Goal: Task Accomplishment & Management: Use online tool/utility

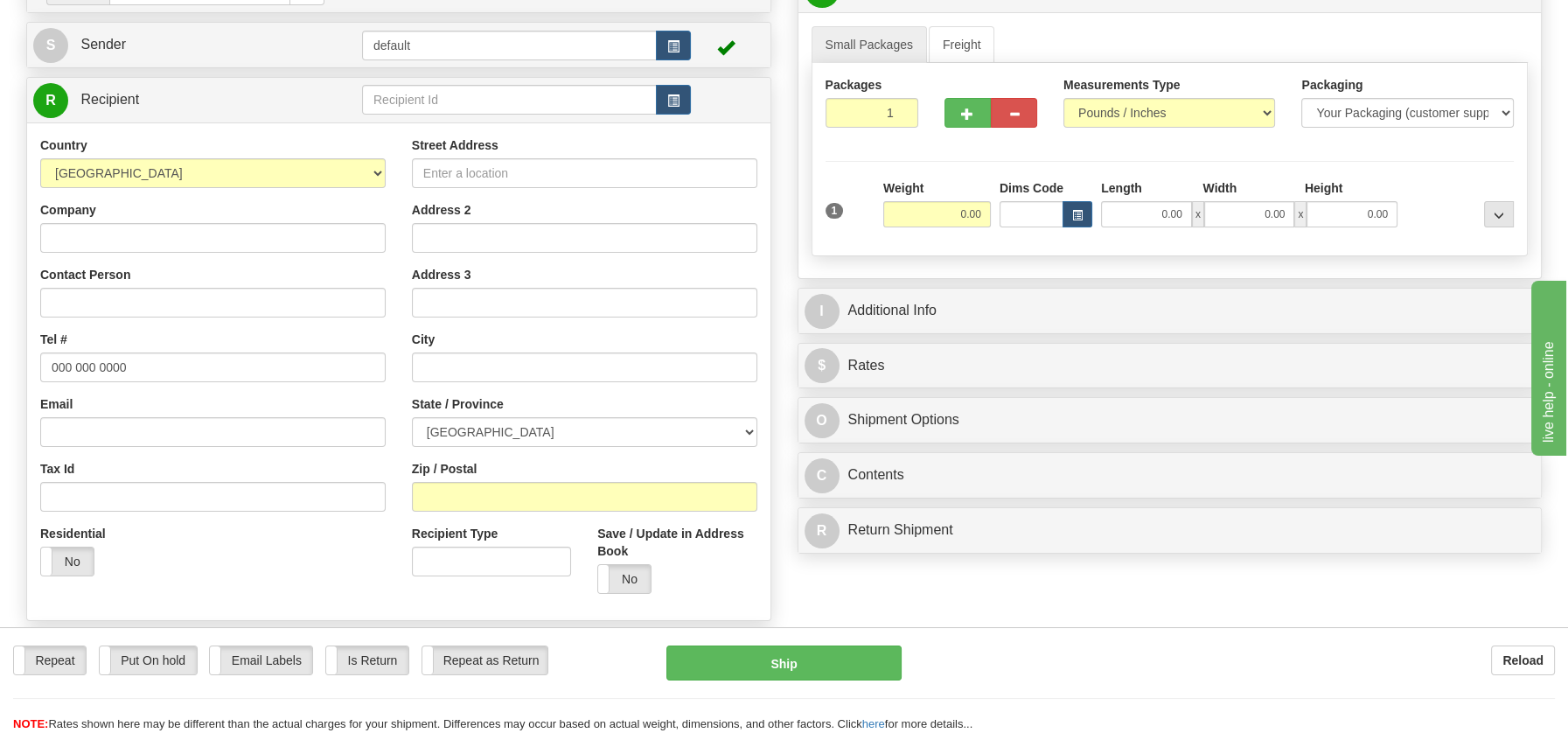
scroll to position [171, 0]
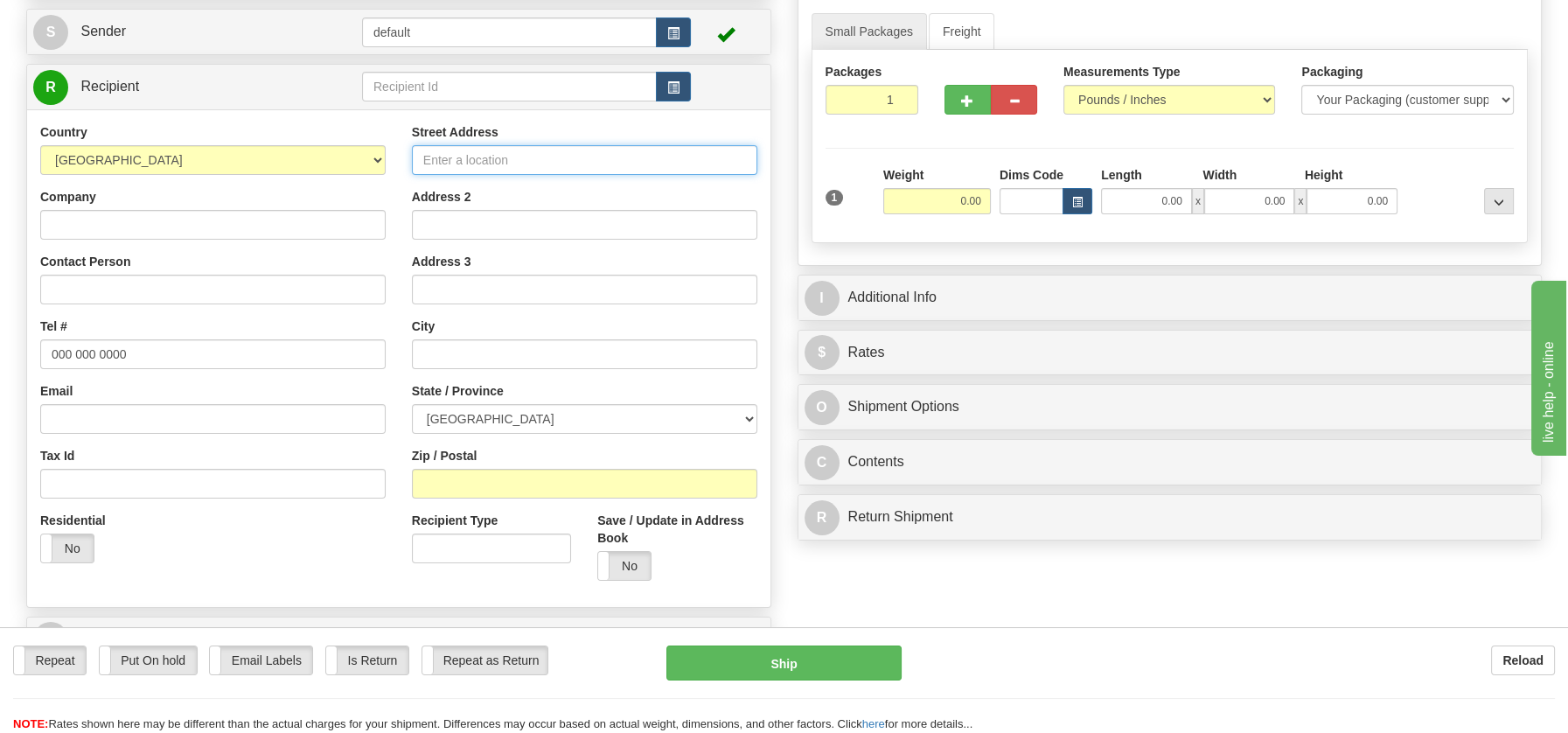
click at [427, 153] on input "Street Address" at bounding box center [584, 160] width 346 height 30
paste input "Wellwise 145 Carlton St, St. Catharines, ON L2R 1R5"
drag, startPoint x: 470, startPoint y: 155, endPoint x: 421, endPoint y: 158, distance: 49.1
click at [421, 158] on input "Wellwise 145 Carlton St, St. Catharines, ON L2R 1R5" at bounding box center [584, 160] width 346 height 30
type input "Wellwise 145 Carlton St, St. Catharines, ON L2R 1R5"
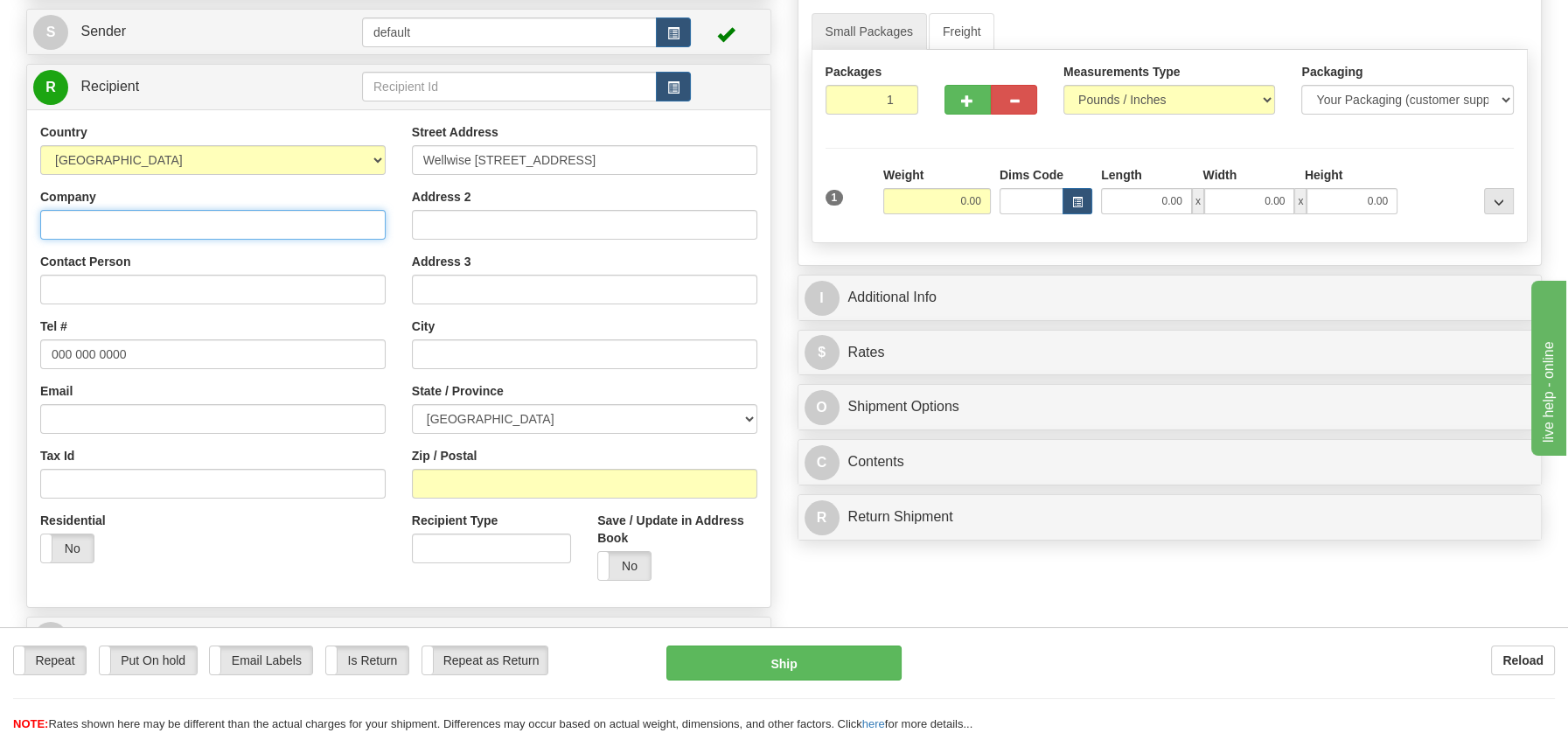
click at [109, 223] on input "Company" at bounding box center [213, 225] width 346 height 30
paste input "Wellwise"
type input "Wellwise"
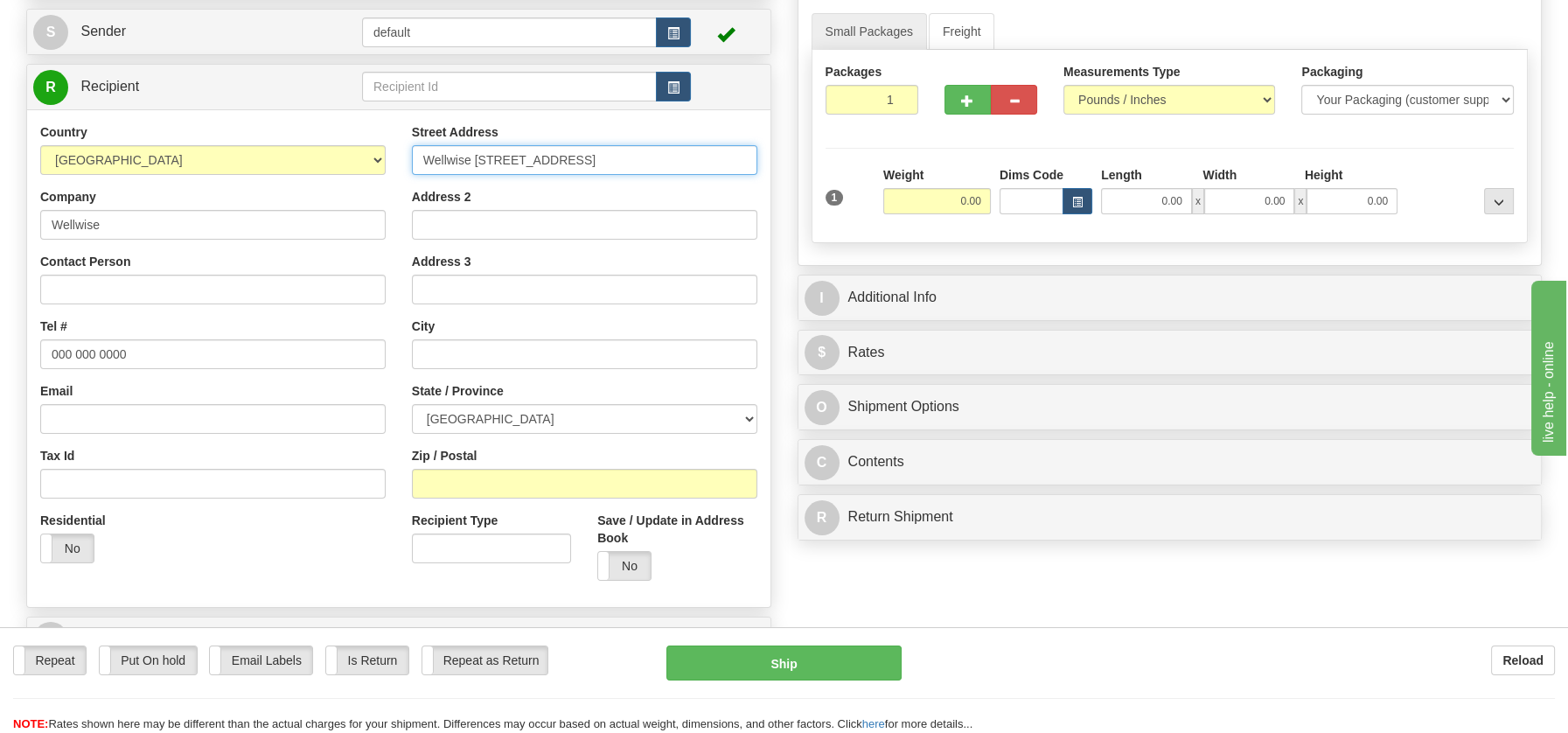
drag, startPoint x: 474, startPoint y: 155, endPoint x: 398, endPoint y: 156, distance: 76.0
click at [398, 156] on div "Street Address Wellwise 145 Carlton St, St. Catharines, ON L2R 1R5 Address 2 Ad…" at bounding box center [584, 358] width 372 height 471
type input "145 Carlton St, St. Catharines, ON L2R 1R5"
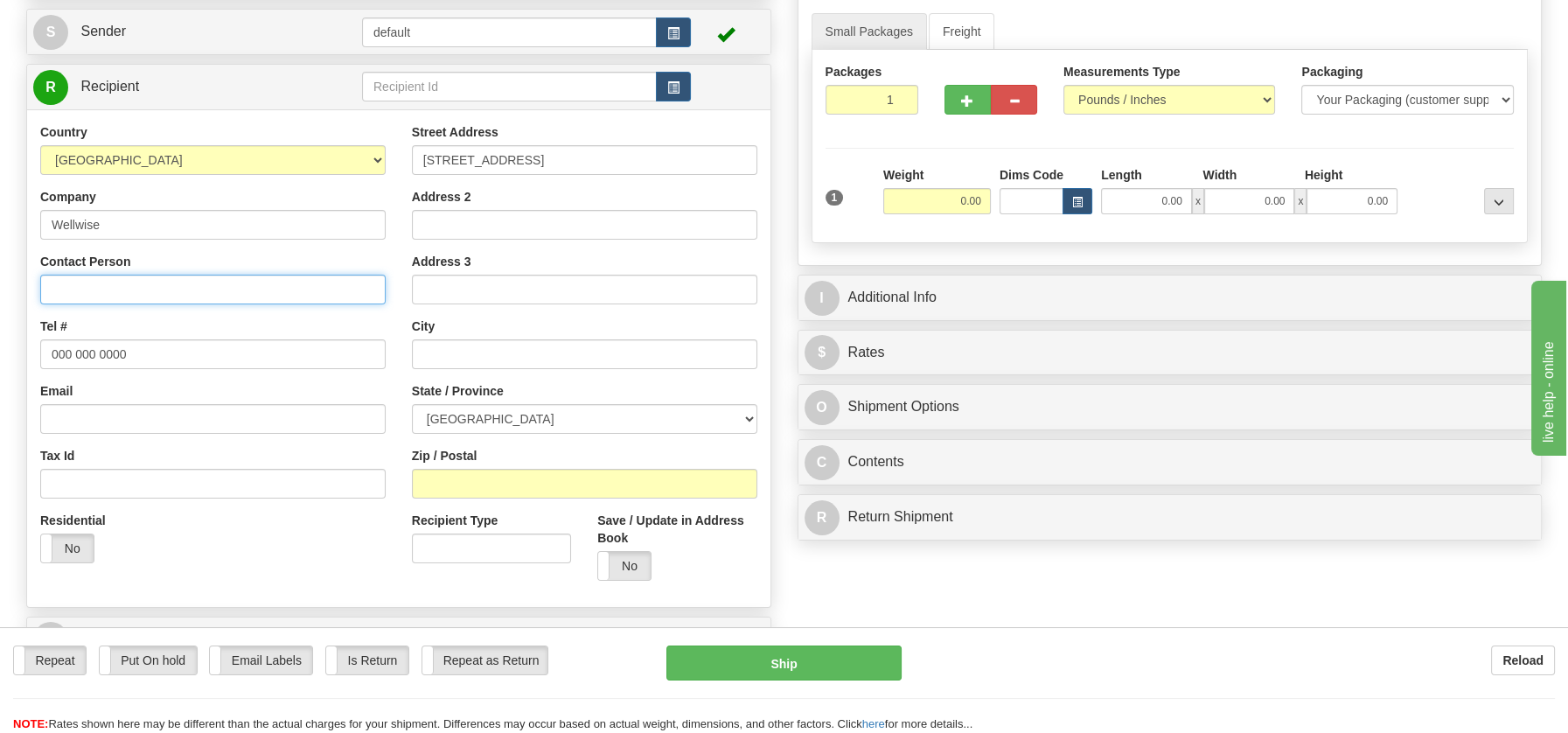
click at [105, 284] on input "Contact Person" at bounding box center [213, 290] width 346 height 30
type input "Attention: Lori"
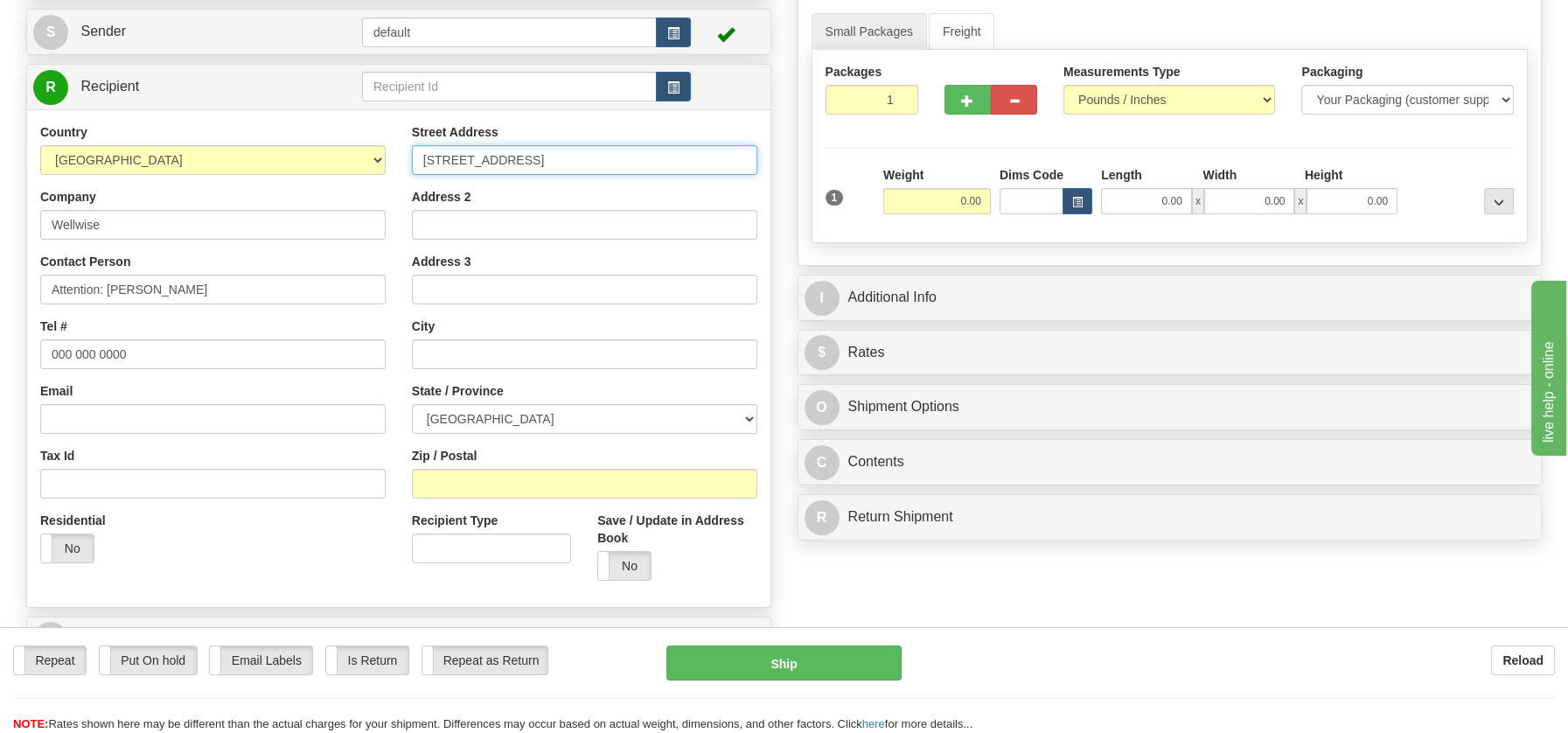
drag, startPoint x: 510, startPoint y: 159, endPoint x: 671, endPoint y: 157, distance: 161.0
click at [671, 157] on input "145 Carlton St, St. Catharines, ON L2R 1R5" at bounding box center [584, 160] width 346 height 30
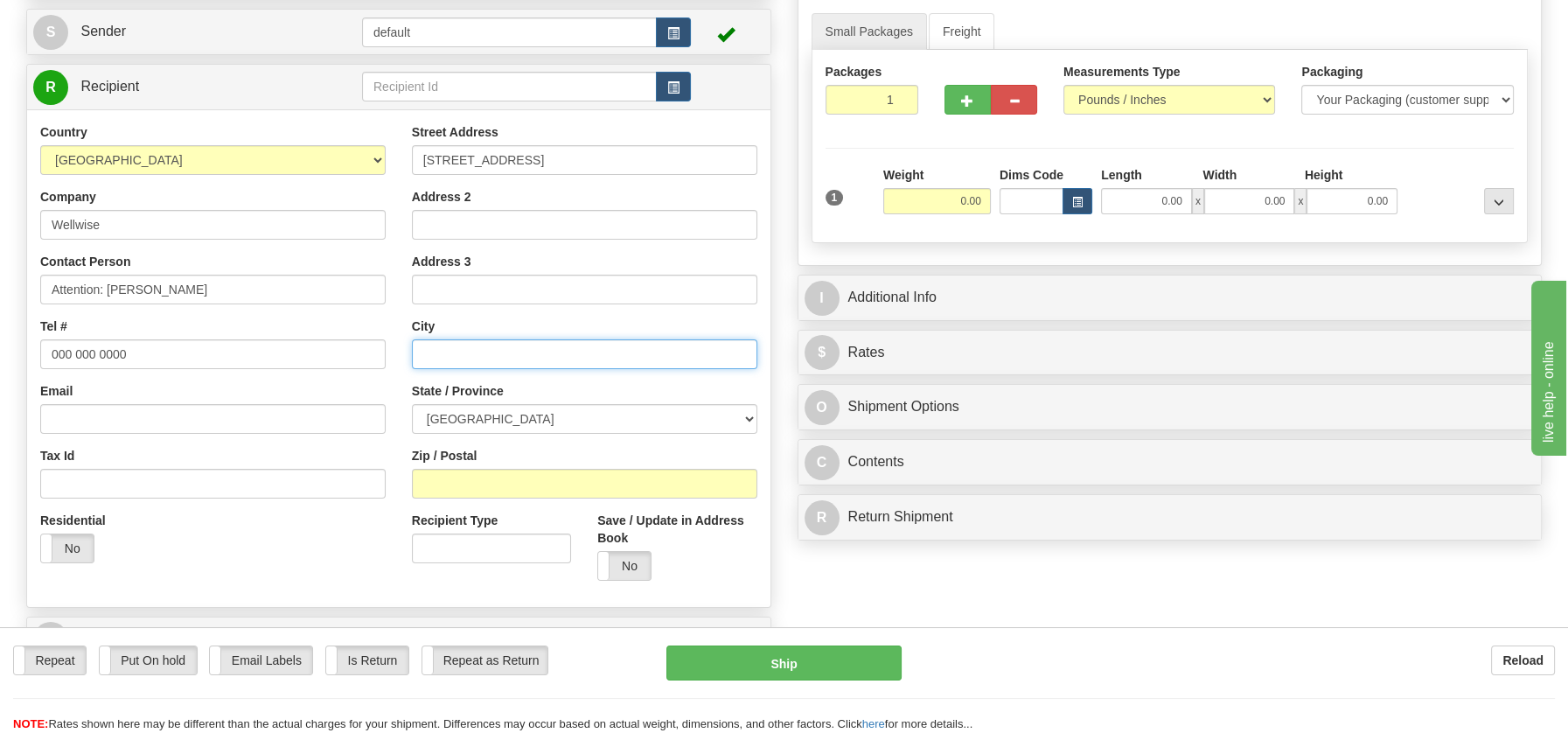
click at [434, 350] on input "text" at bounding box center [584, 355] width 346 height 30
paste input "St. Catharines, ON L2R 1R5"
drag, startPoint x: 529, startPoint y: 354, endPoint x: 591, endPoint y: 354, distance: 62.0
click at [591, 354] on input "St. Catharines, ON L2R 1R5" at bounding box center [584, 355] width 346 height 30
type input "St. Catharines, ON L2R 1R5"
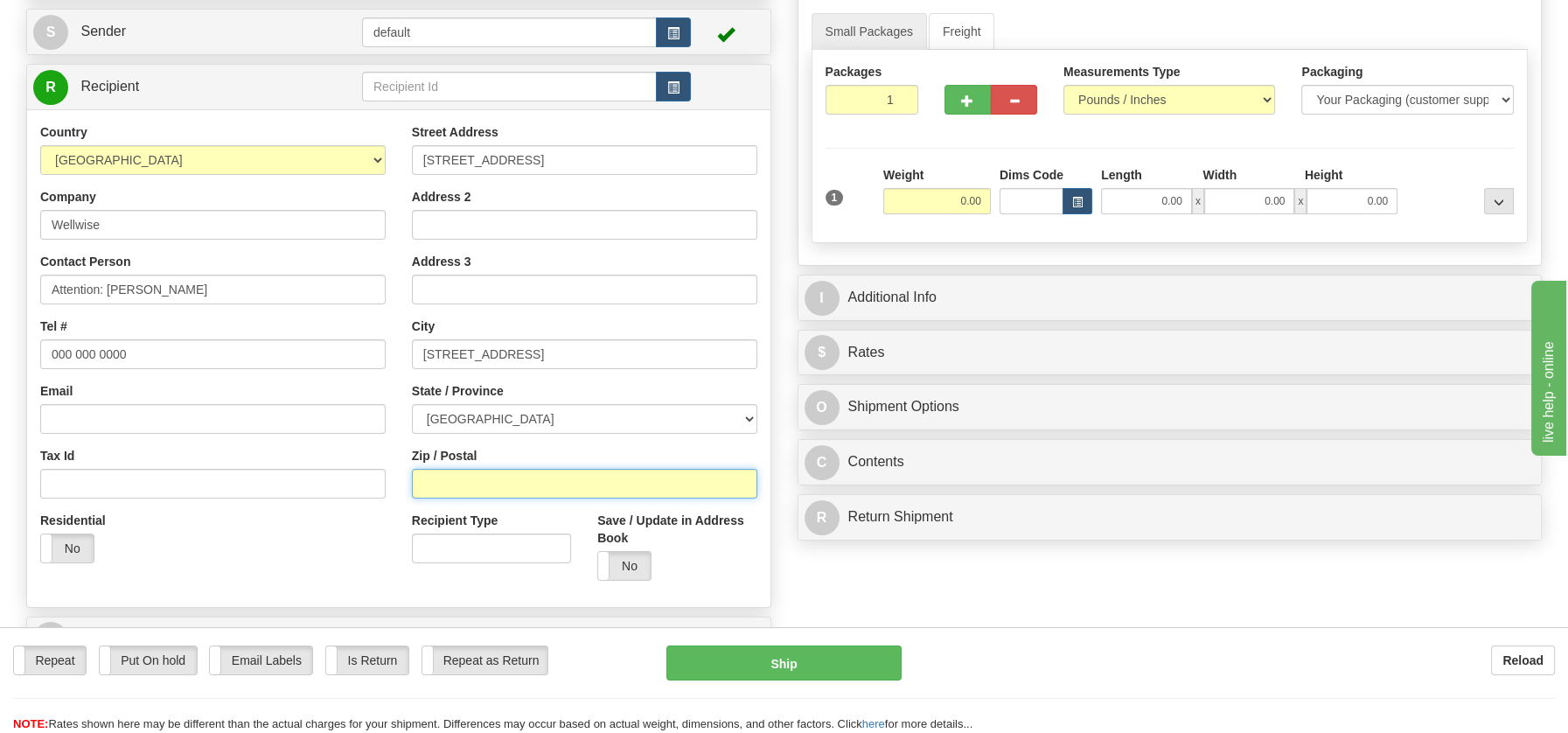
click at [458, 482] on input "Zip / Postal" at bounding box center [584, 484] width 346 height 30
paste input "L2R 1R5"
type input "L2R 1R5"
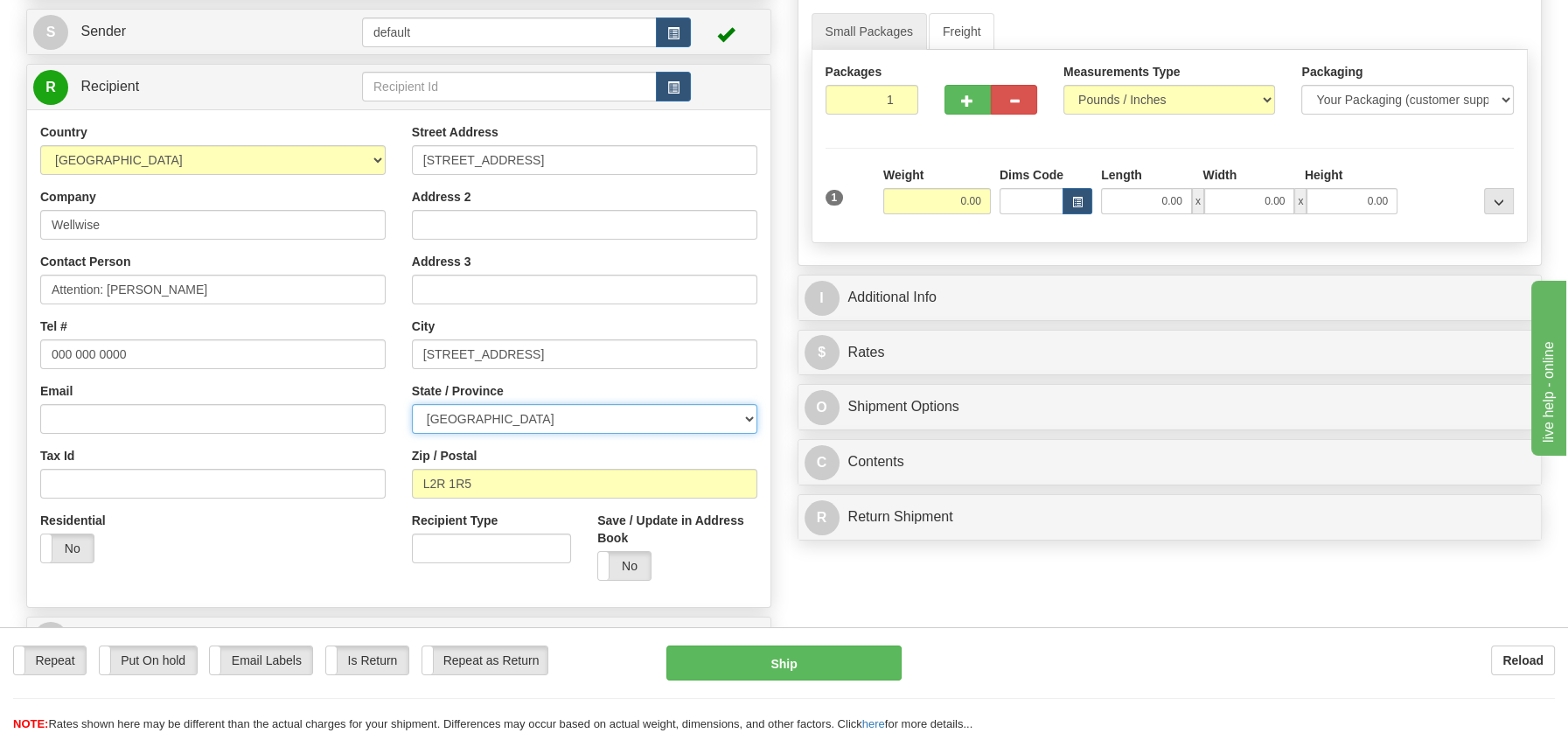
drag, startPoint x: 748, startPoint y: 413, endPoint x: 714, endPoint y: 430, distance: 38.0
click at [748, 413] on select "[GEOGRAPHIC_DATA] [GEOGRAPHIC_DATA] [GEOGRAPHIC_DATA] [GEOGRAPHIC_DATA] [GEOGRA…" at bounding box center [584, 419] width 346 height 30
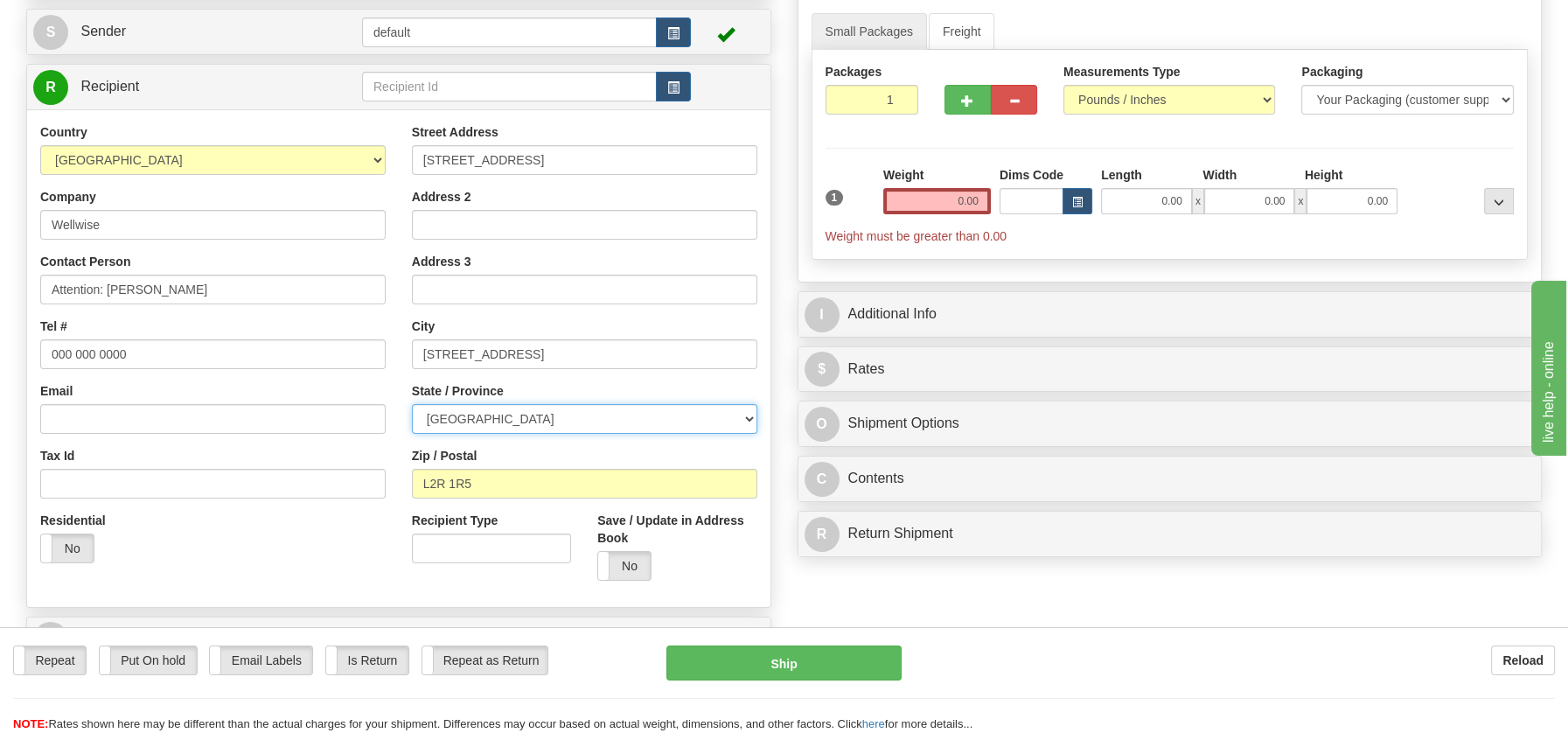
select select "ON"
click at [412, 404] on select "[GEOGRAPHIC_DATA] [GEOGRAPHIC_DATA] [GEOGRAPHIC_DATA] [GEOGRAPHIC_DATA] [GEOGRA…" at bounding box center [584, 419] width 346 height 30
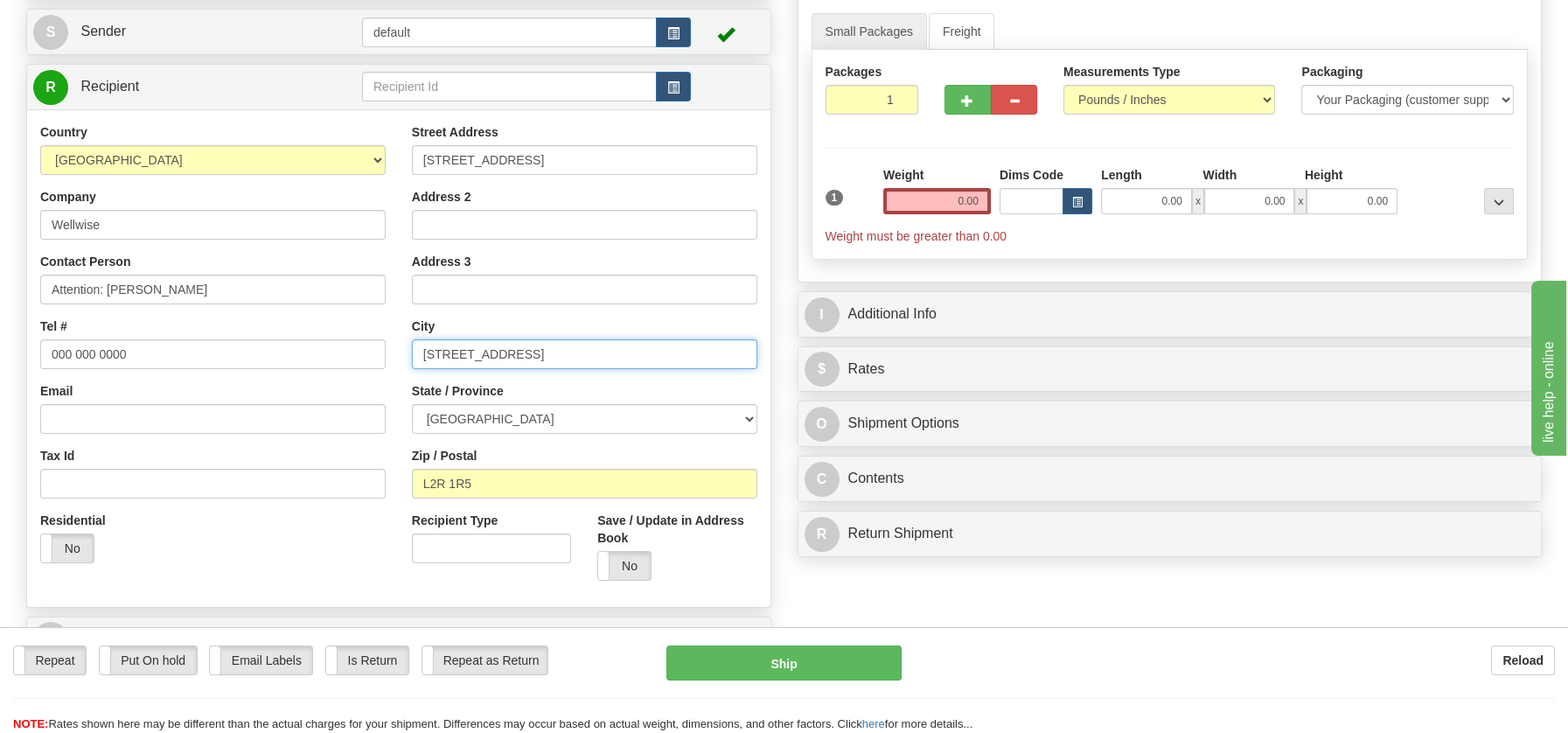
drag, startPoint x: 500, startPoint y: 356, endPoint x: 606, endPoint y: 342, distance: 106.9
click at [606, 342] on input "St. Catharines, ON L2R 1R5" at bounding box center [584, 355] width 346 height 30
type input "St. Catharines"
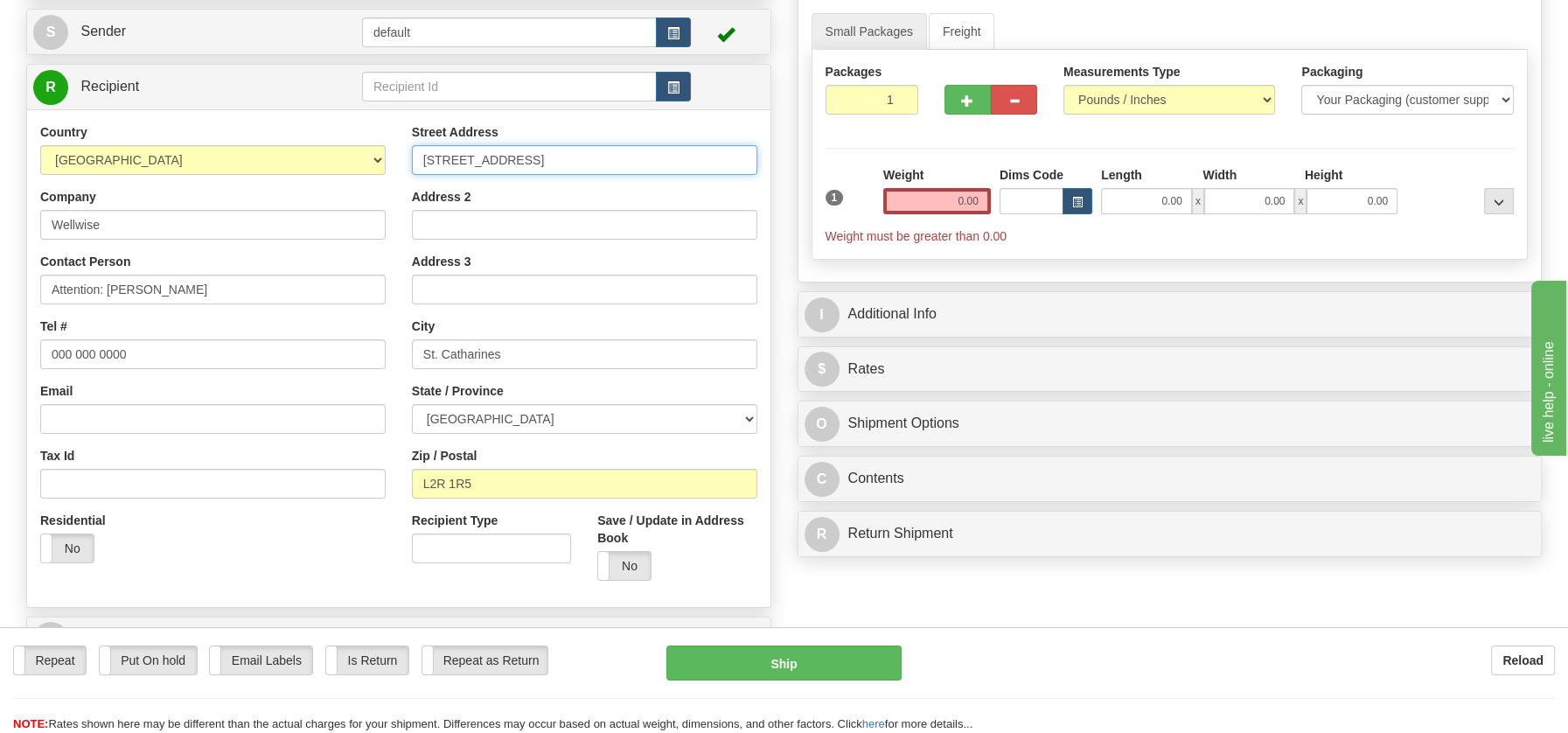
drag, startPoint x: 509, startPoint y: 158, endPoint x: 730, endPoint y: 154, distance: 221.0
click at [730, 154] on input "145 Carlton St, St. Catharines, ON L2R 1R5" at bounding box center [584, 160] width 346 height 30
click at [505, 158] on input "145 Carlton St," at bounding box center [584, 160] width 346 height 30
type input "145 Carlton Street"
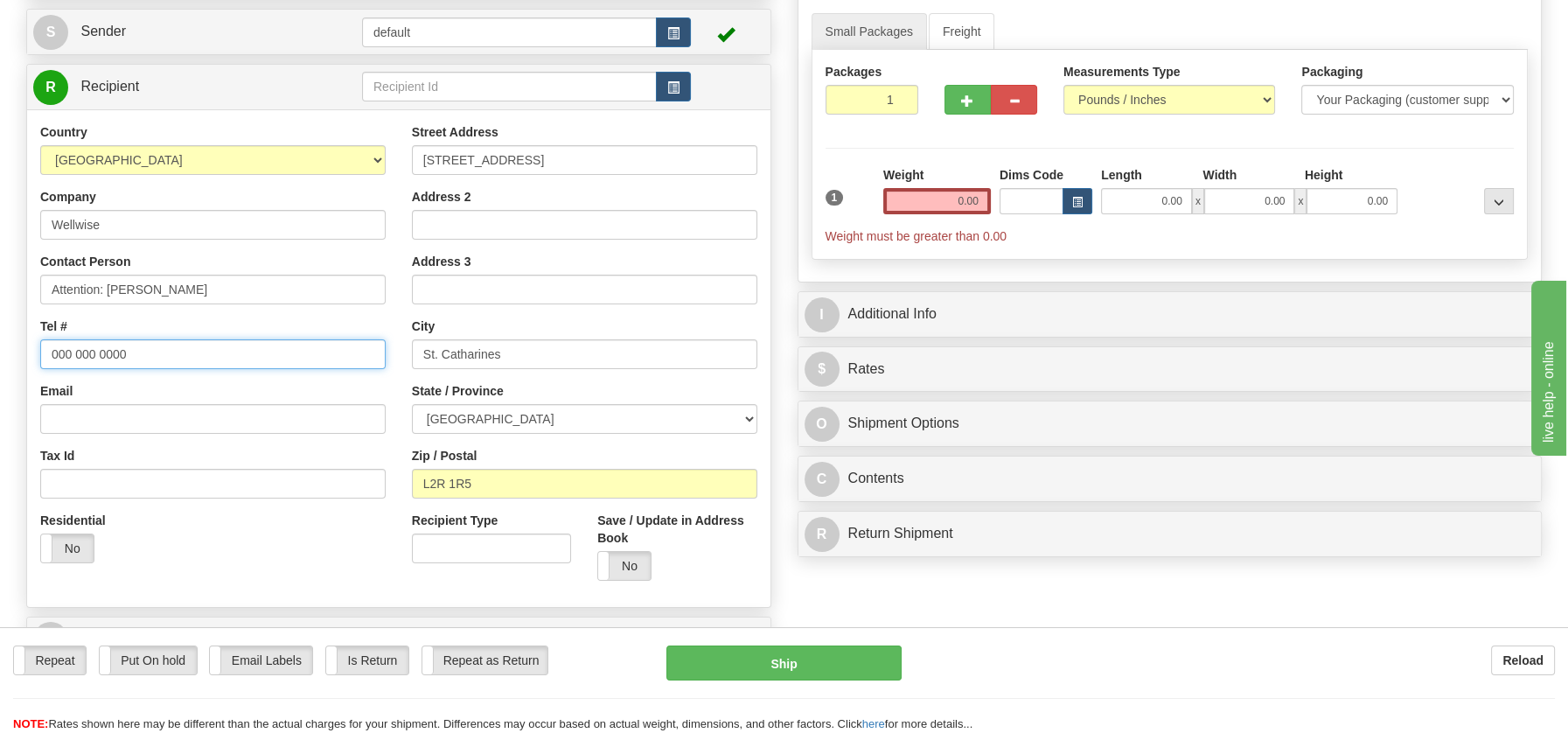
drag, startPoint x: 131, startPoint y: 353, endPoint x: 0, endPoint y: 340, distance: 131.6
click at [3, 340] on div "Toggle navigation Settings Shipping Preferences Fields Preferences New" at bounding box center [784, 322] width 1568 height 986
paste input "(905) 641-52"
click at [107, 351] on input "(905) 641-5200" at bounding box center [213, 355] width 346 height 30
click at [84, 353] on input "(905) 6415200" at bounding box center [213, 355] width 346 height 30
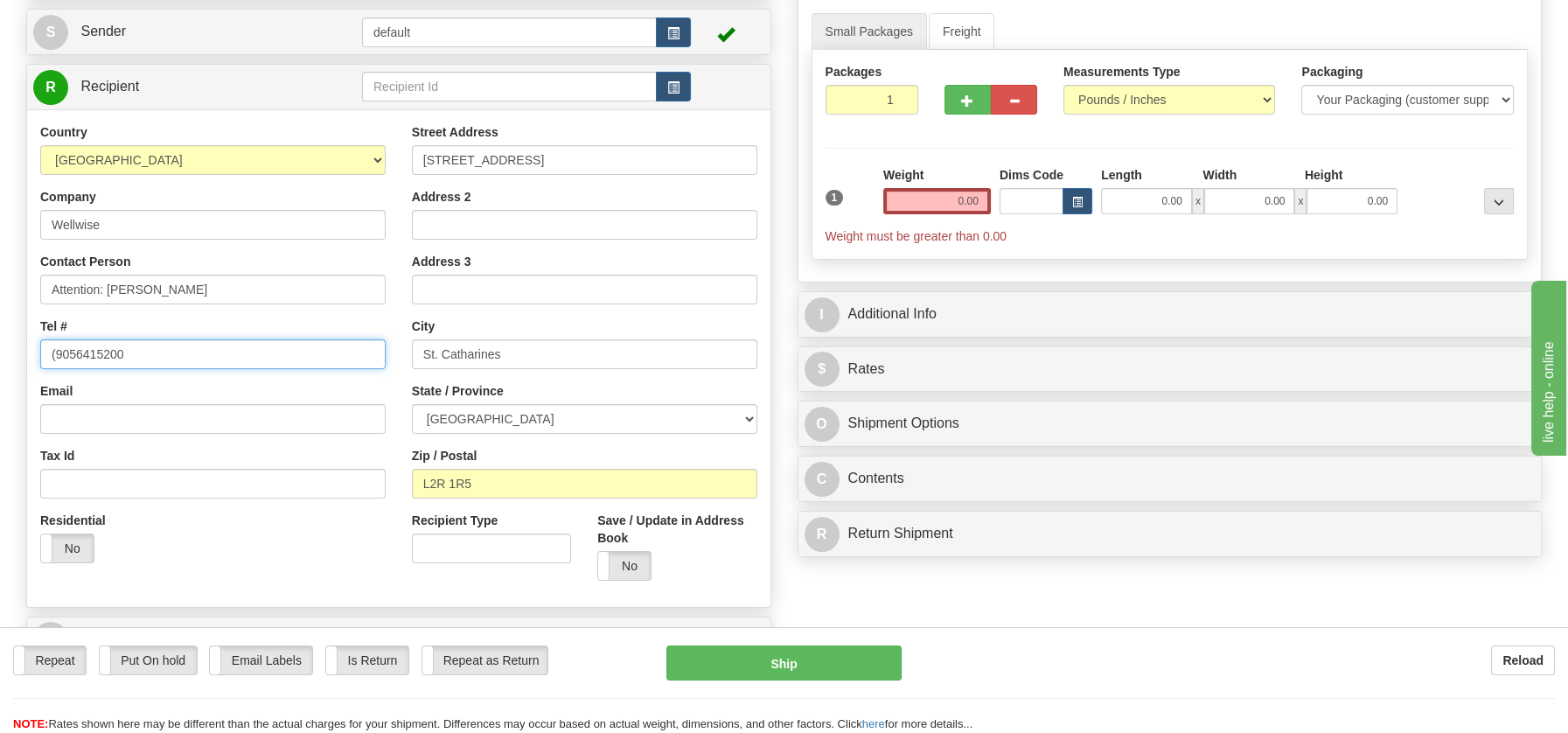
click at [57, 352] on input "(9056415200" at bounding box center [213, 355] width 346 height 30
type input "9056415200"
drag, startPoint x: 944, startPoint y: 202, endPoint x: 1050, endPoint y: 213, distance: 106.6
click at [1050, 213] on div "1 Weight 0.00 Dims Code 0.00" at bounding box center [1170, 205] width 697 height 78
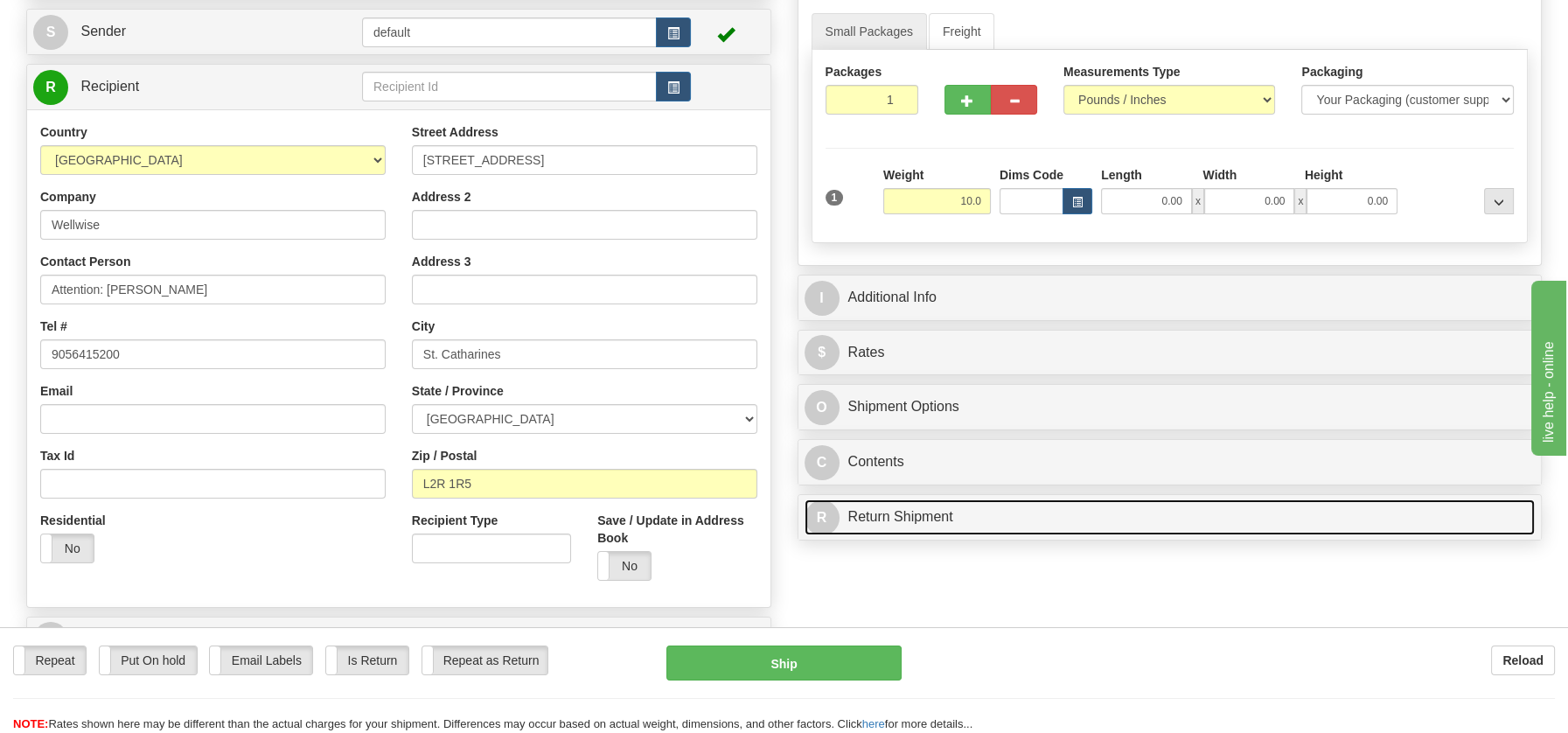
type input "10.00"
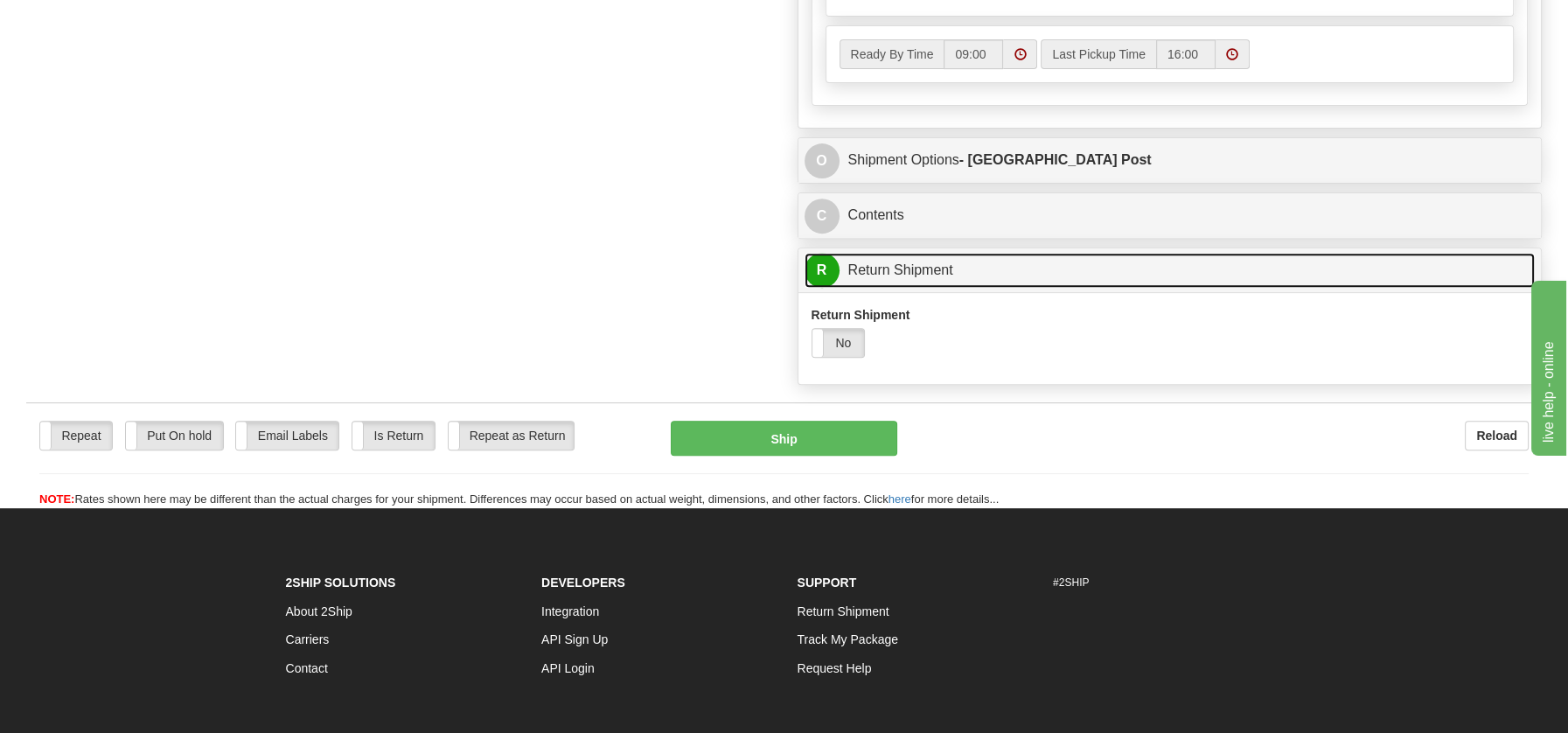
scroll to position [1081, 0]
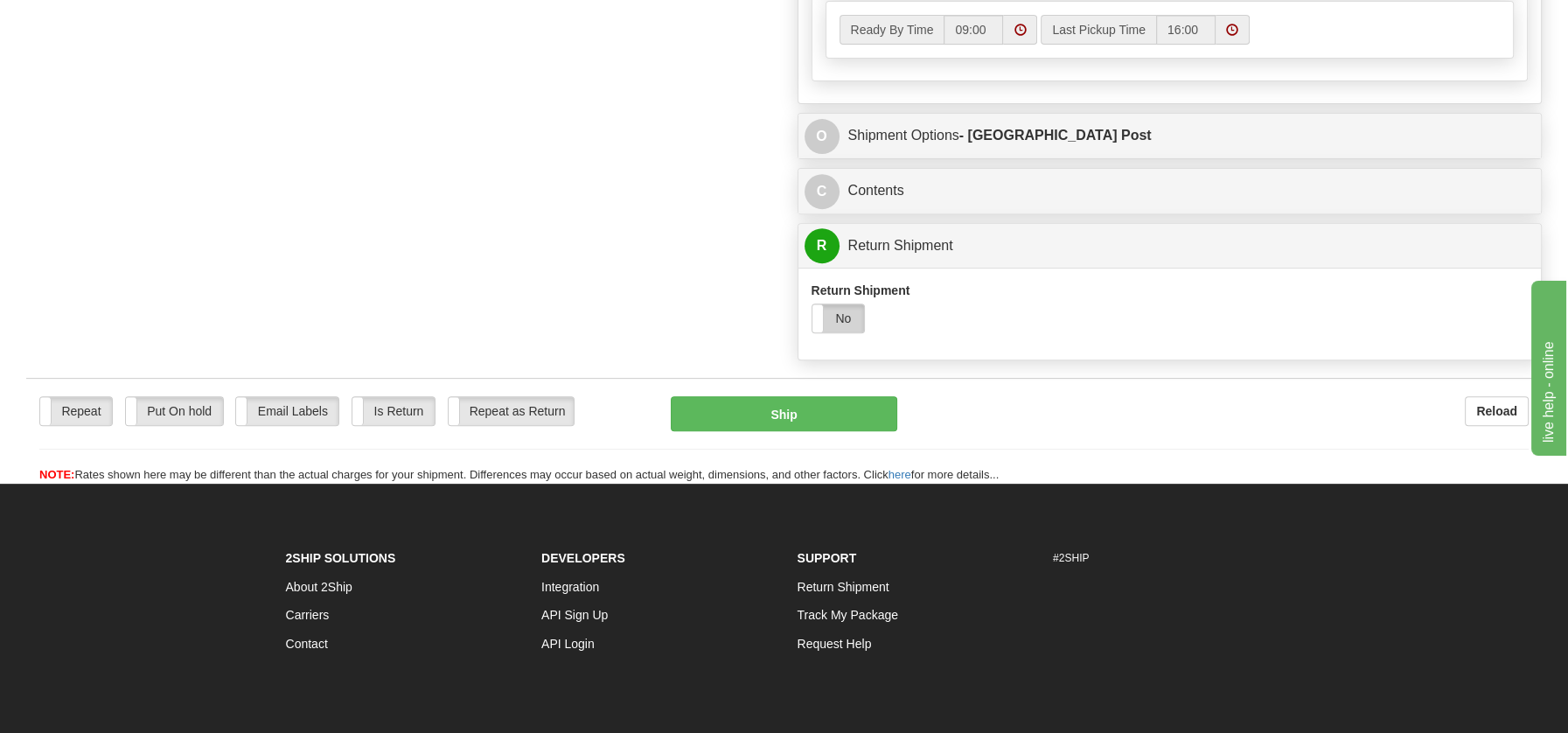
click at [857, 315] on label "No" at bounding box center [839, 319] width 53 height 28
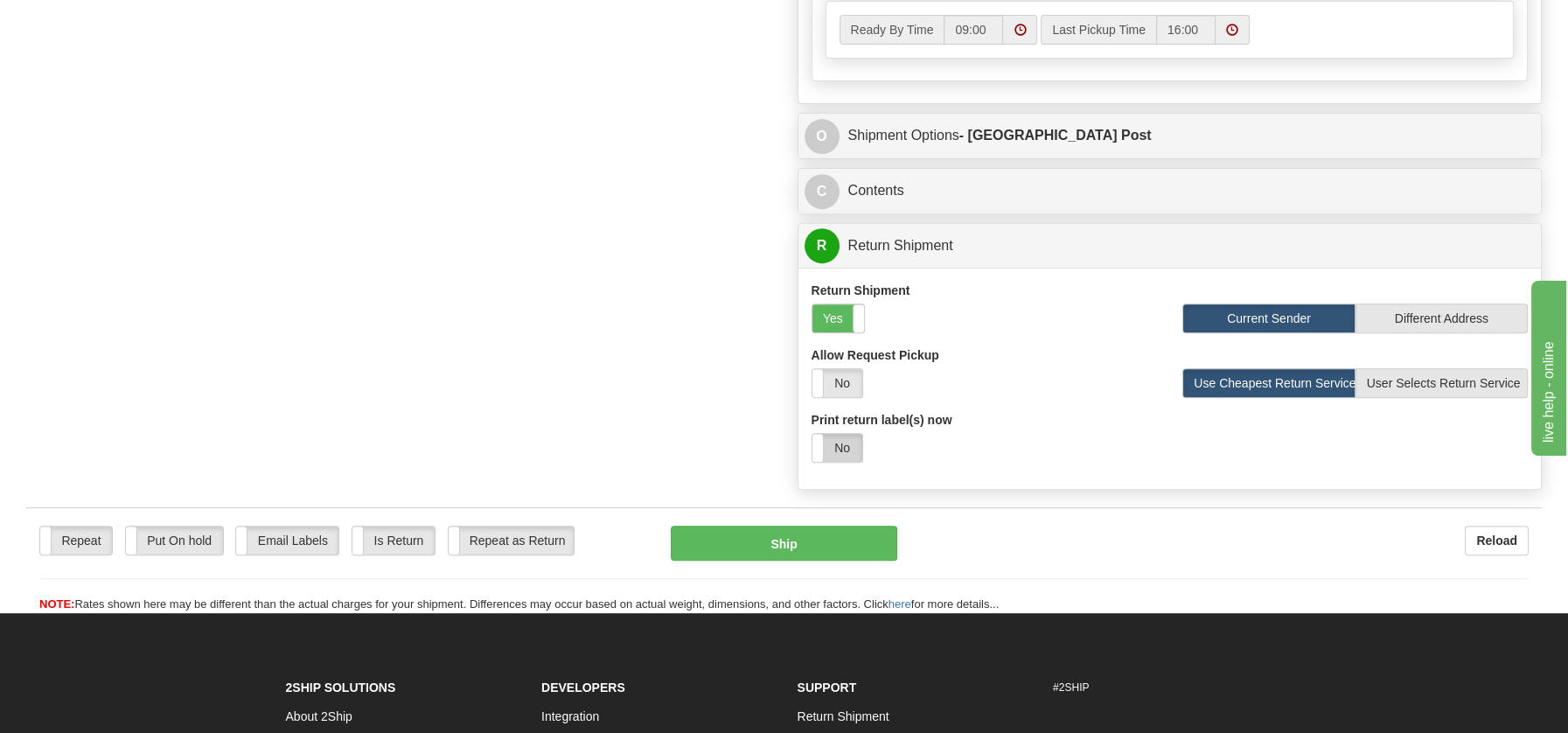
click at [843, 443] on label "No" at bounding box center [837, 448] width 50 height 28
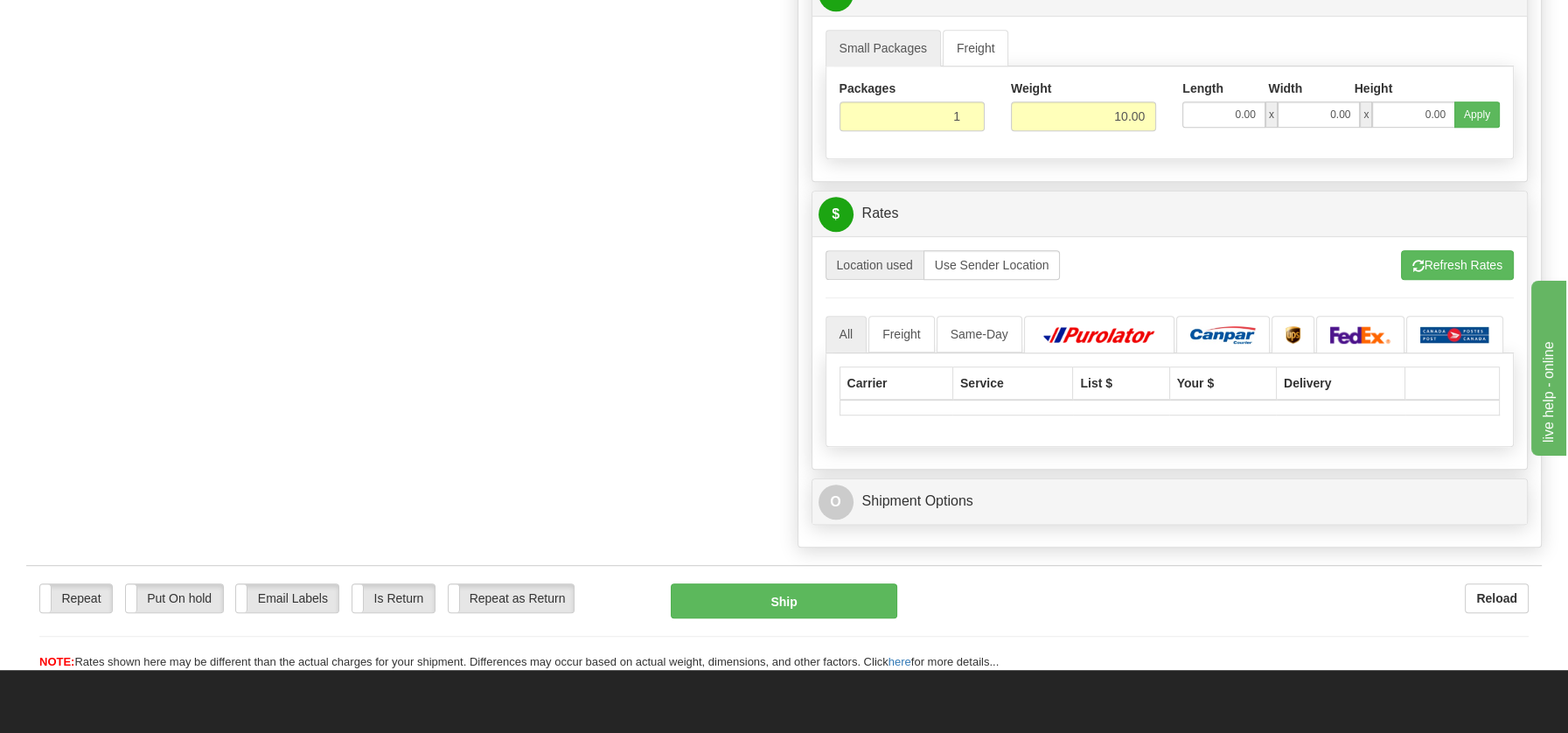
scroll to position [1701, 0]
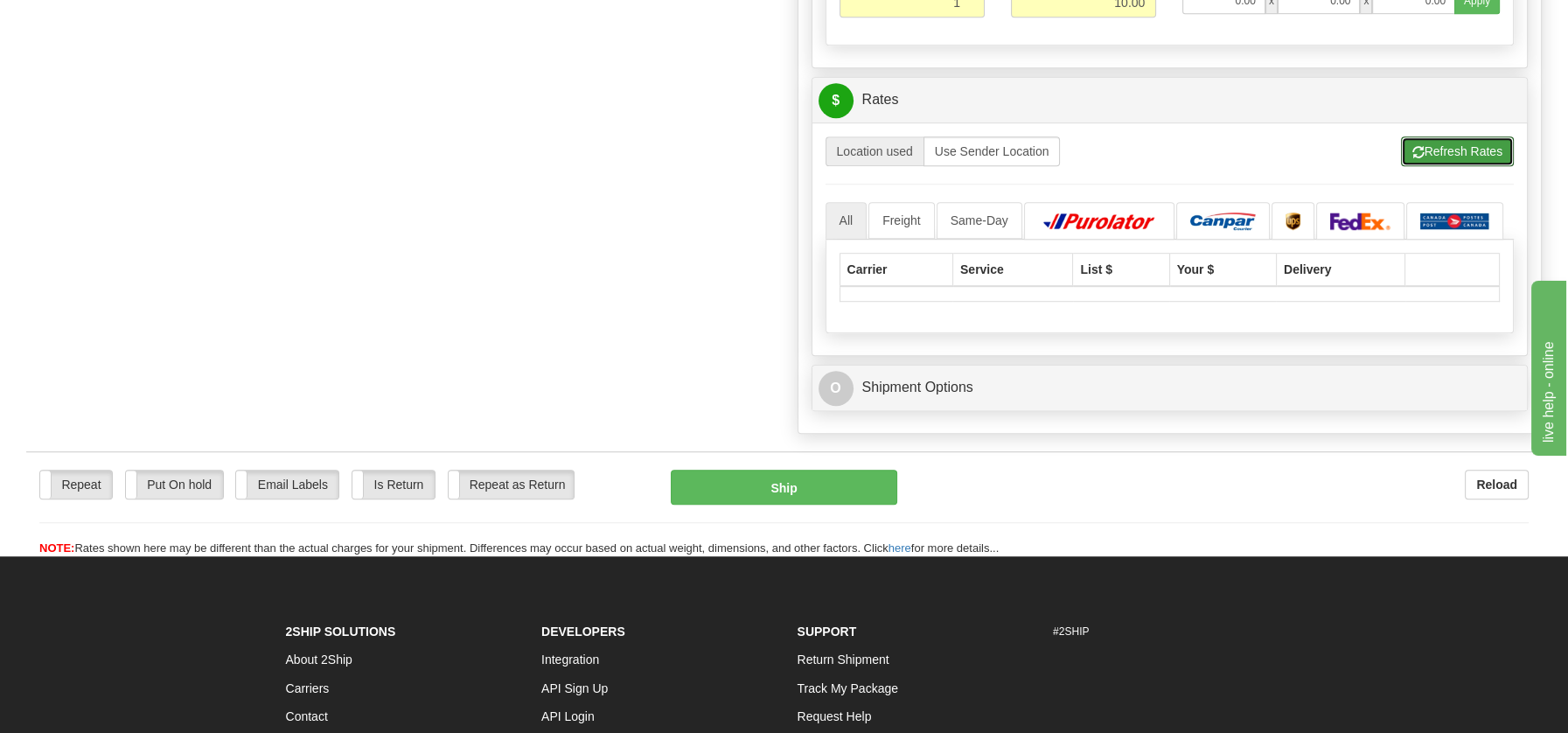
click at [1457, 136] on button "Refresh Rates" at bounding box center [1457, 151] width 113 height 30
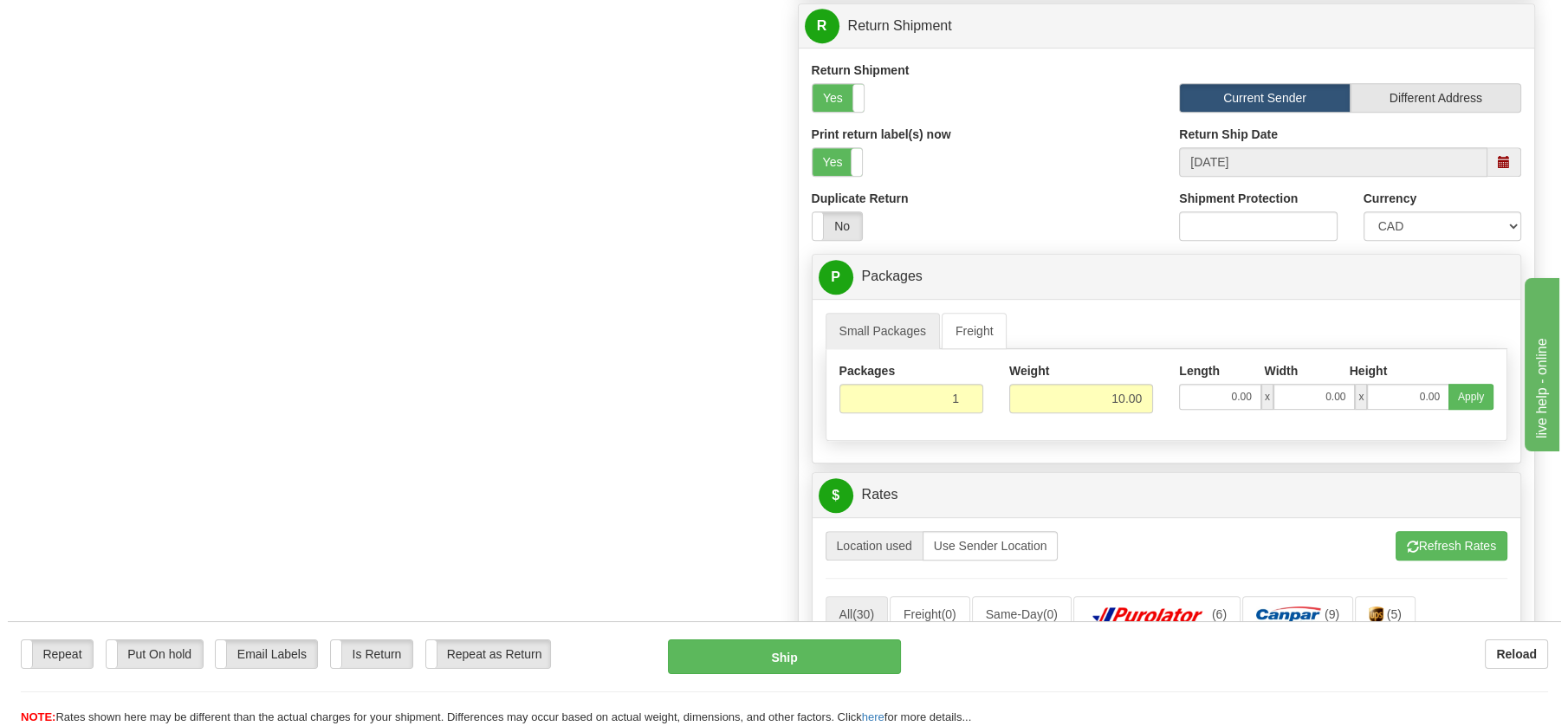
scroll to position [1373, 0]
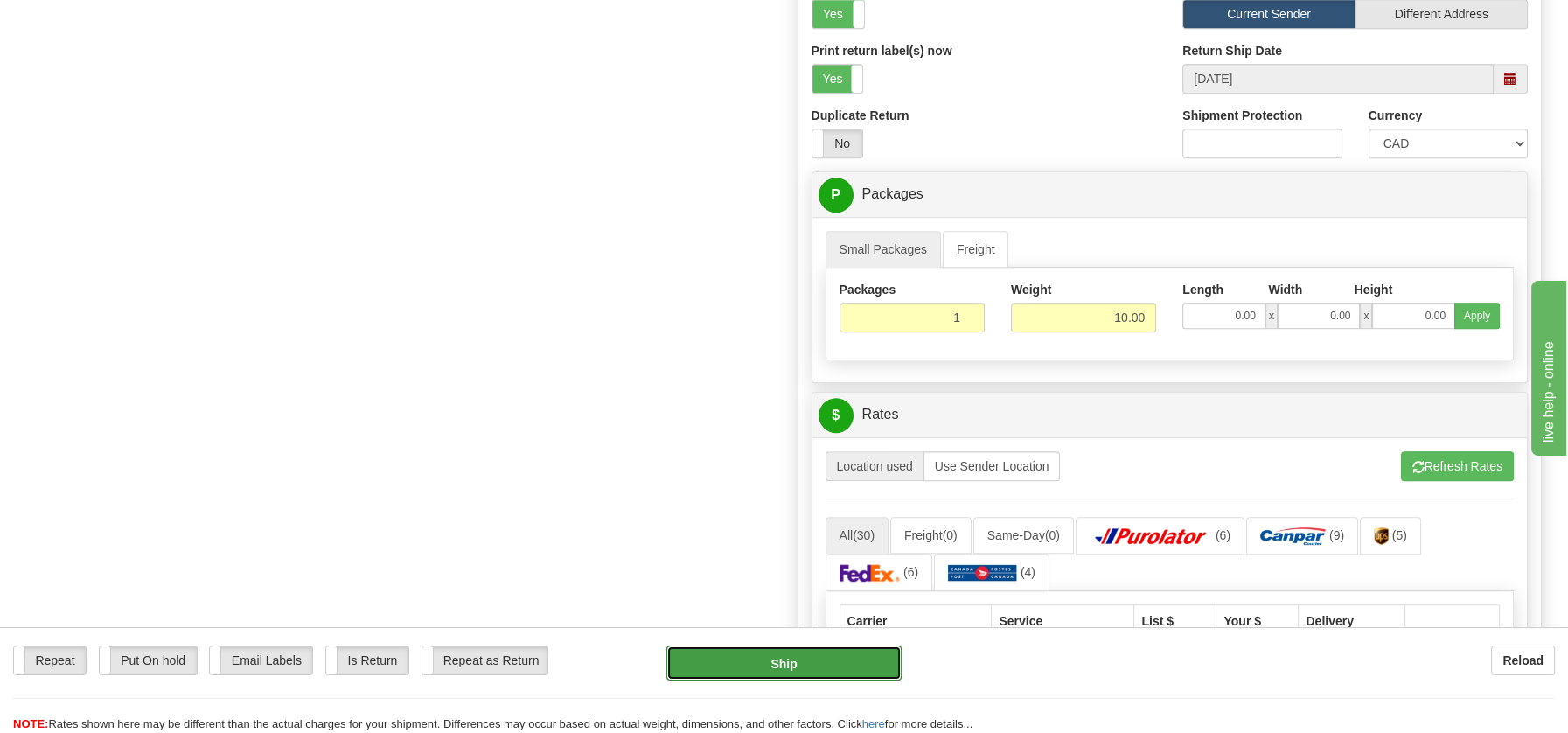
click at [810, 675] on button "Ship" at bounding box center [784, 663] width 235 height 35
type input "DOM.EP"
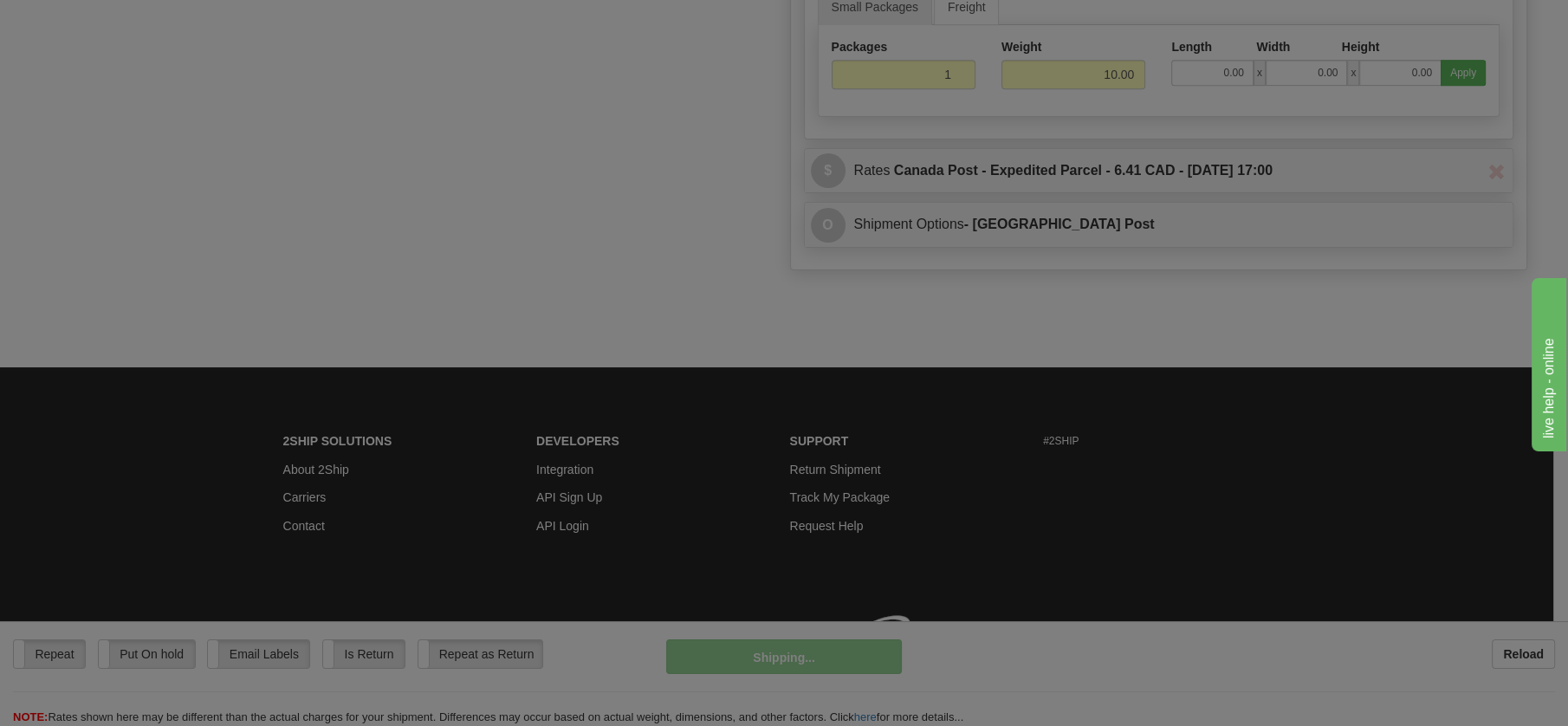
scroll to position [798, 0]
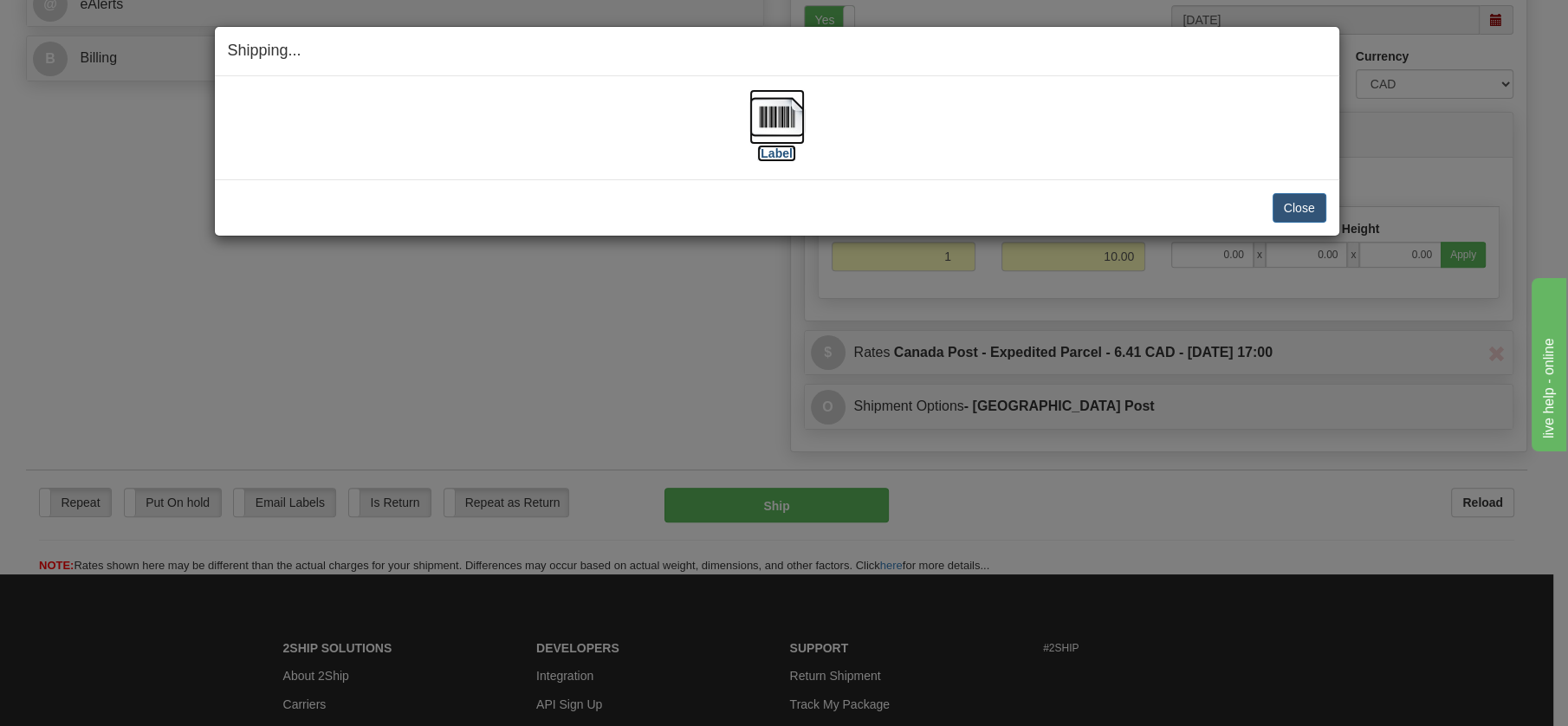
click at [774, 109] on img at bounding box center [777, 117] width 56 height 56
click at [1298, 211] on button "Close" at bounding box center [1300, 208] width 54 height 30
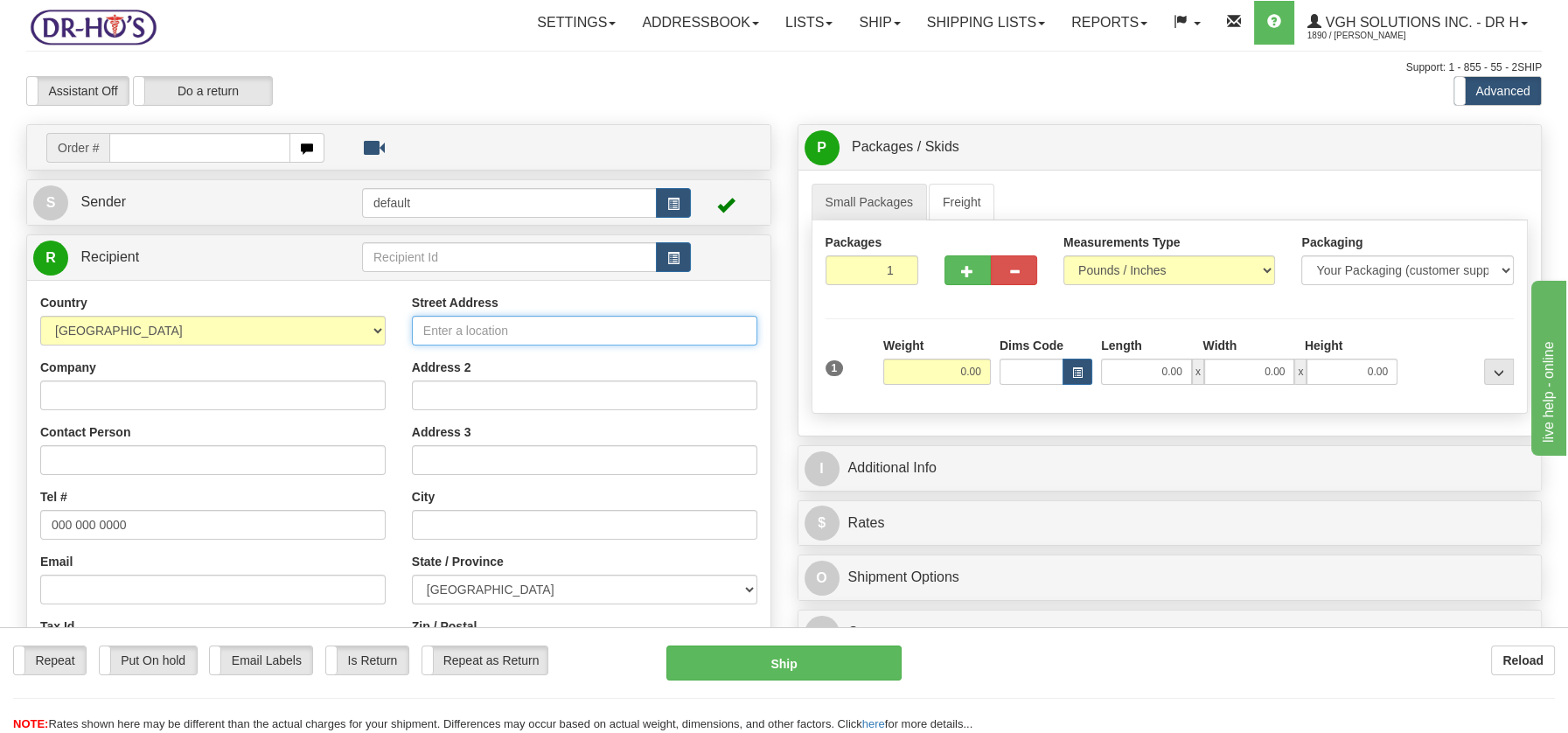
click at [439, 326] on input "Street Address" at bounding box center [584, 331] width 346 height 30
paste input "[STREET_ADDRESS][PERSON_NAME][PERSON_NAME]"
drag, startPoint x: 517, startPoint y: 336, endPoint x: 731, endPoint y: 333, distance: 214.0
click at [731, 333] on input "[STREET_ADDRESS][PERSON_NAME][PERSON_NAME]" at bounding box center [584, 331] width 346 height 30
type input "[STREET_ADDRESS][PERSON_NAME][PERSON_NAME]"
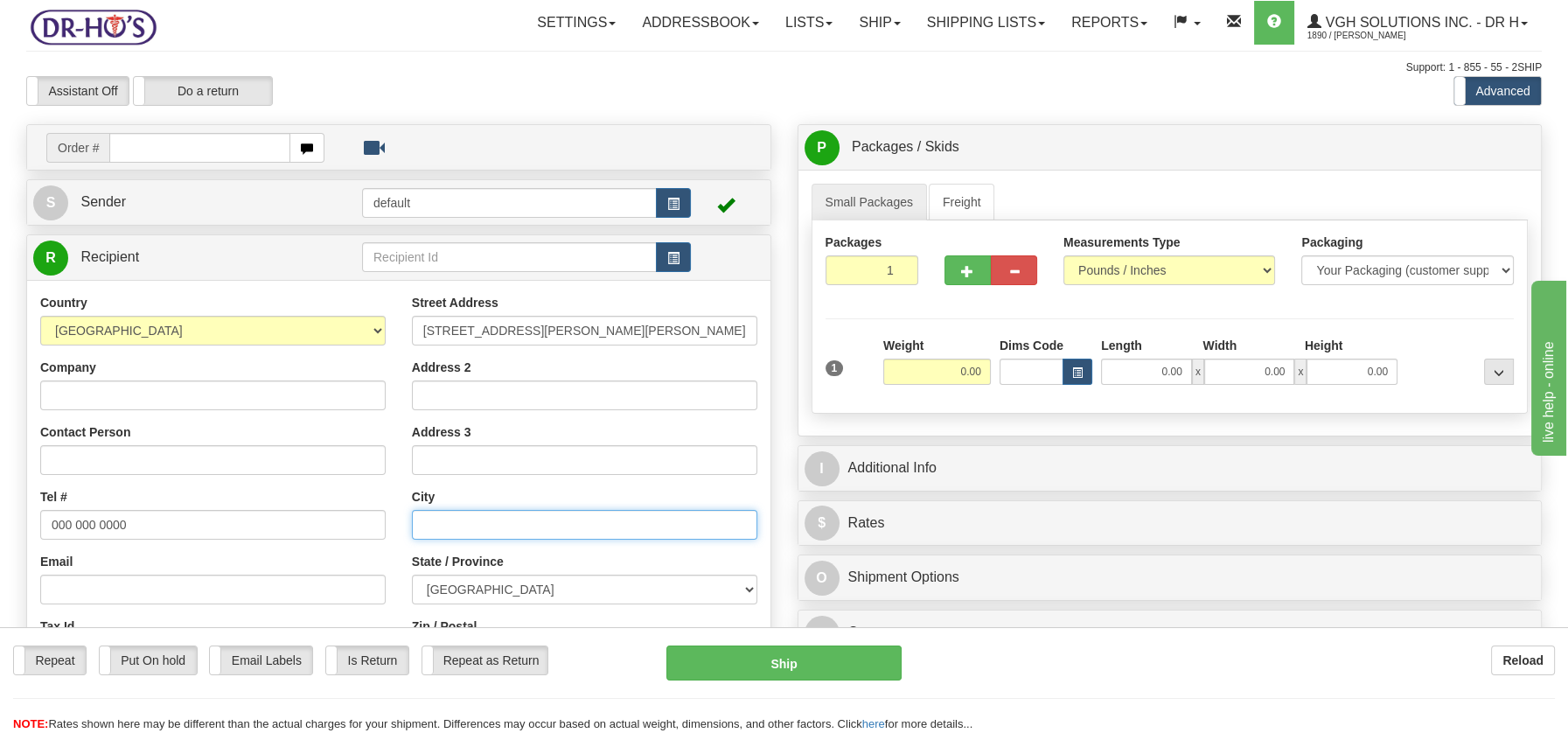
click at [458, 525] on input "text" at bounding box center [584, 525] width 346 height 30
paste input "[GEOGRAPHIC_DATA][PERSON_NAME], J3N1H9"
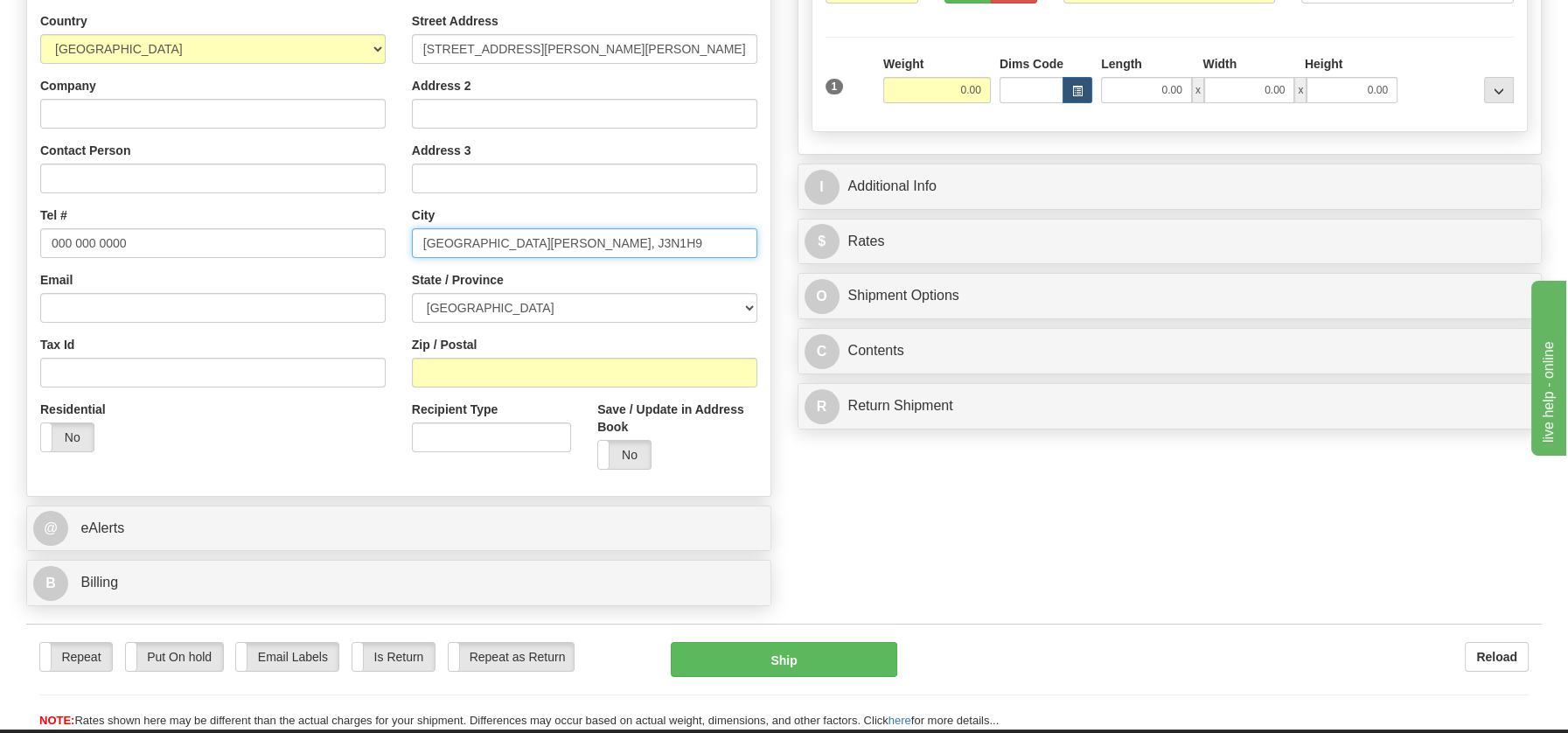
scroll to position [373, 0]
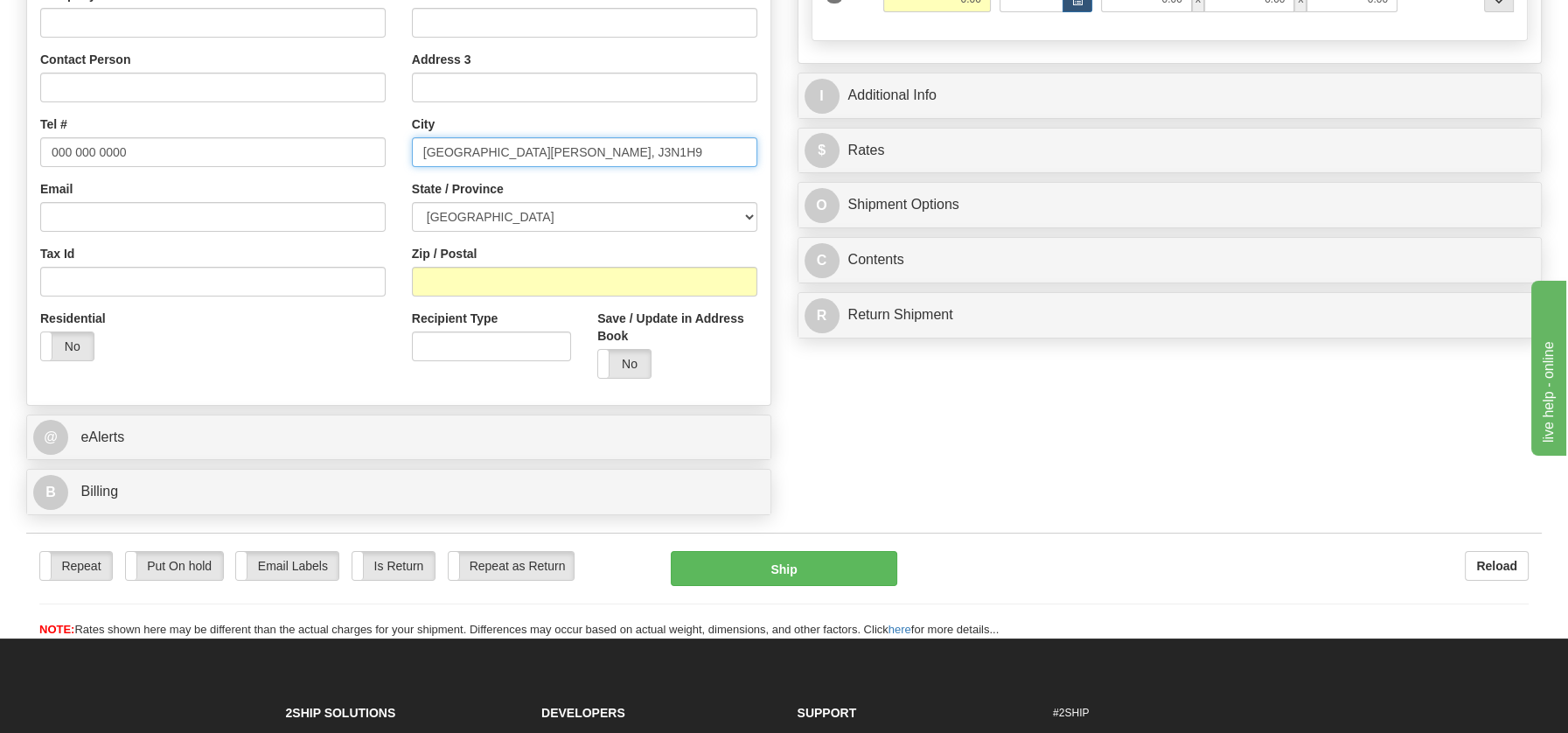
drag, startPoint x: 593, startPoint y: 151, endPoint x: 647, endPoint y: 152, distance: 54.0
click at [647, 152] on input "[GEOGRAPHIC_DATA][PERSON_NAME], J3N1H9" at bounding box center [584, 152] width 346 height 30
type input "[GEOGRAPHIC_DATA][PERSON_NAME], J3N1H9"
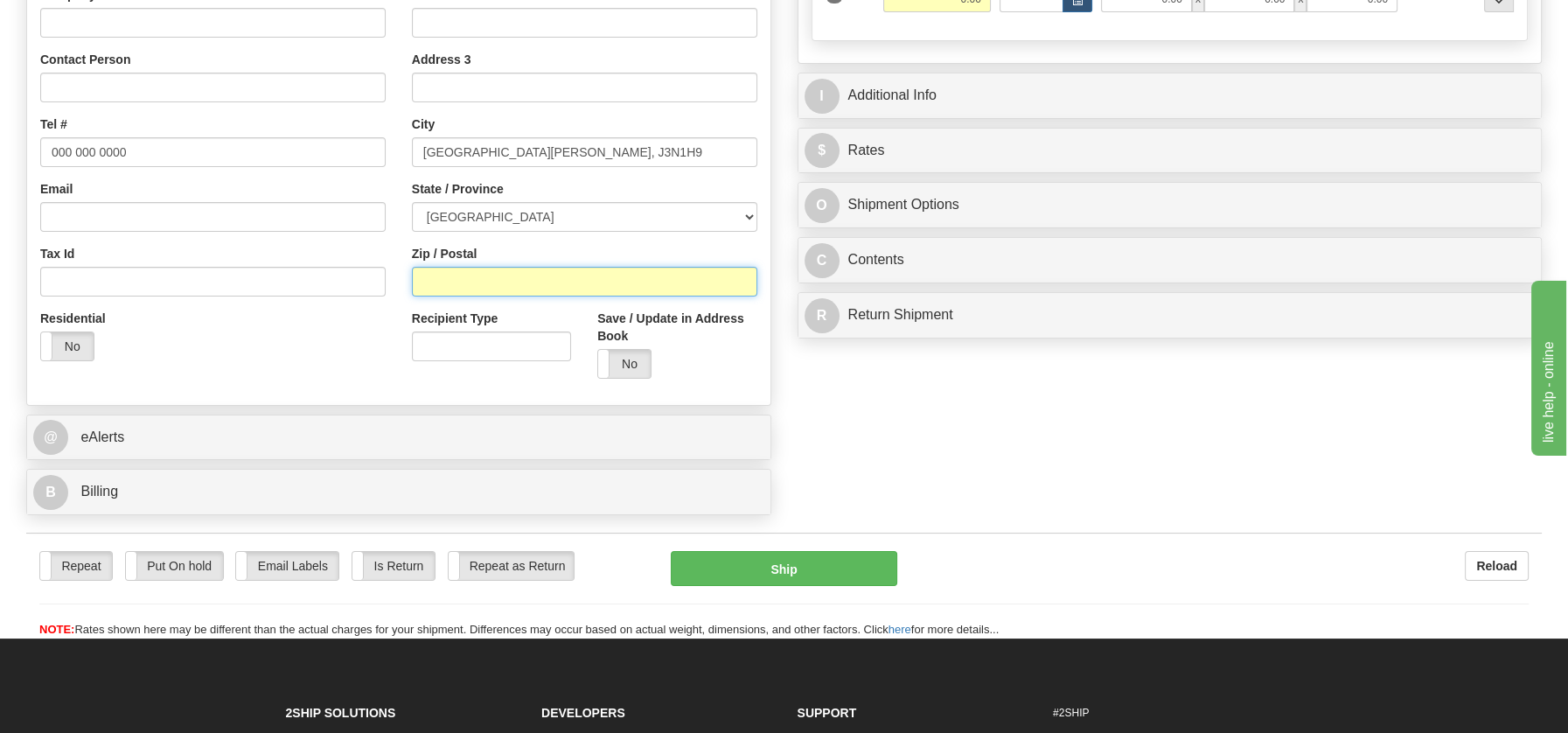
click at [463, 278] on input "Zip / Postal" at bounding box center [584, 282] width 346 height 30
paste input "J3N1H9"
type input "J3N1H9"
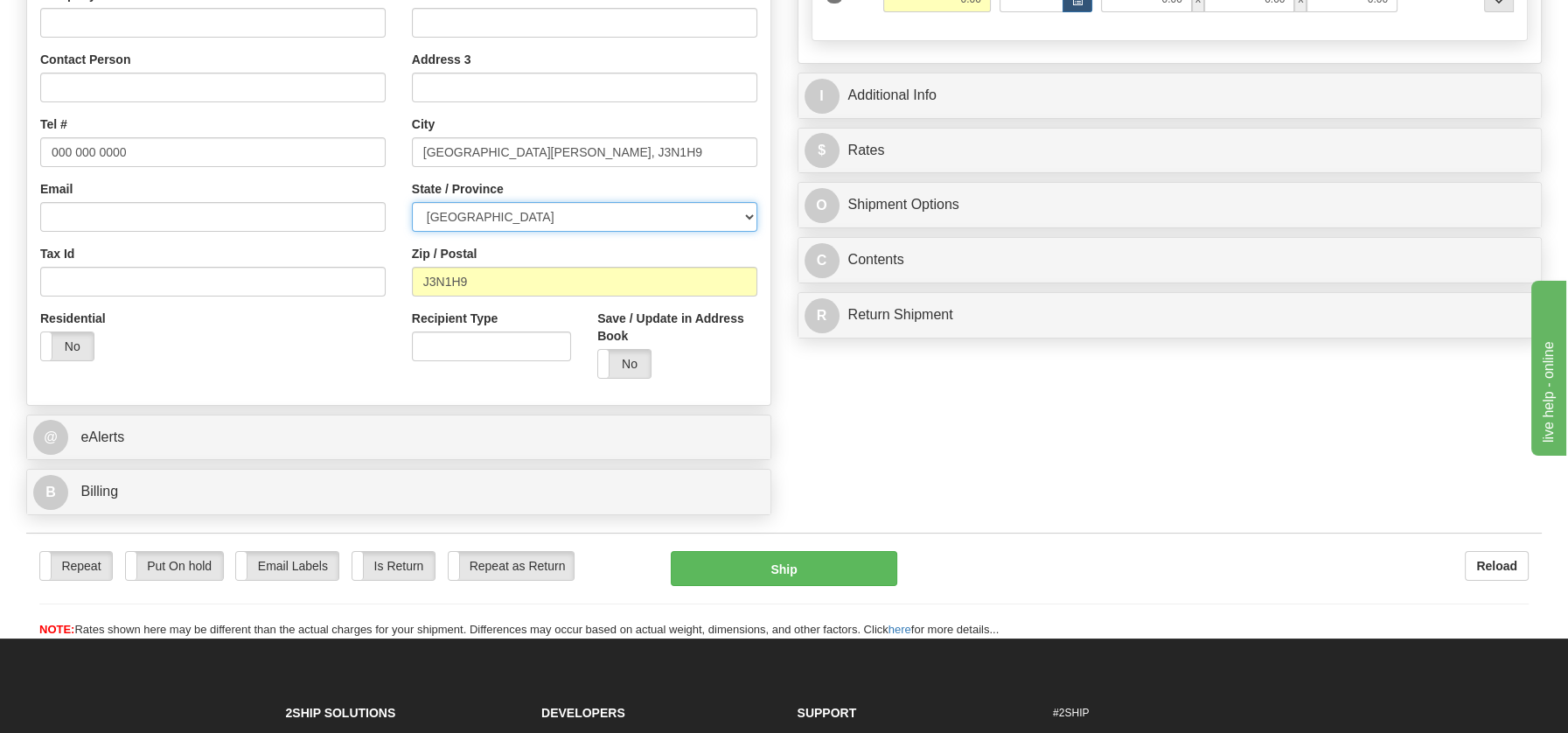
click at [743, 214] on select "[GEOGRAPHIC_DATA] [GEOGRAPHIC_DATA] [GEOGRAPHIC_DATA] [GEOGRAPHIC_DATA] [GEOGRA…" at bounding box center [584, 217] width 346 height 30
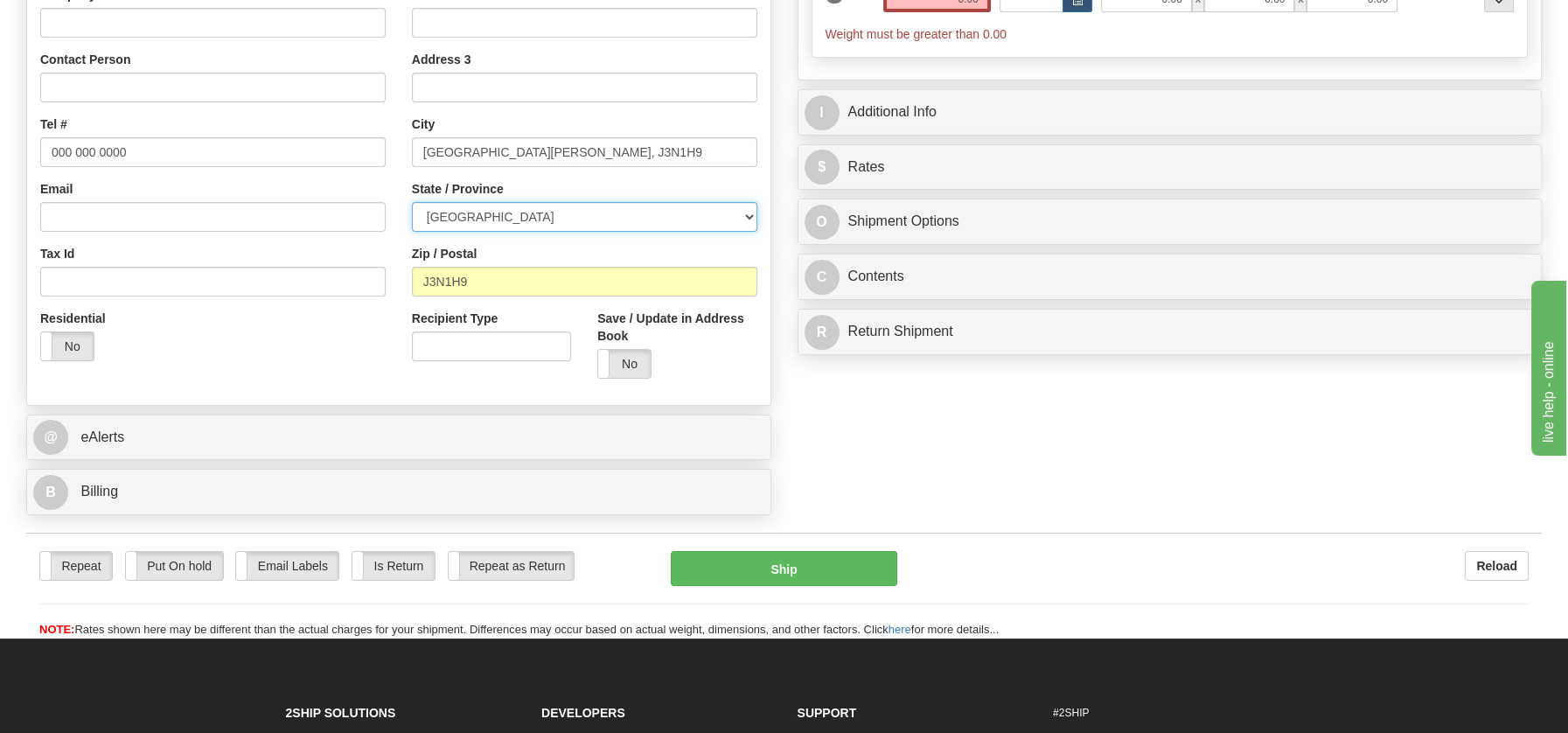
select select "QC"
click at [412, 202] on select "[GEOGRAPHIC_DATA] [GEOGRAPHIC_DATA] [GEOGRAPHIC_DATA] [GEOGRAPHIC_DATA] [GEOGRA…" at bounding box center [584, 217] width 346 height 30
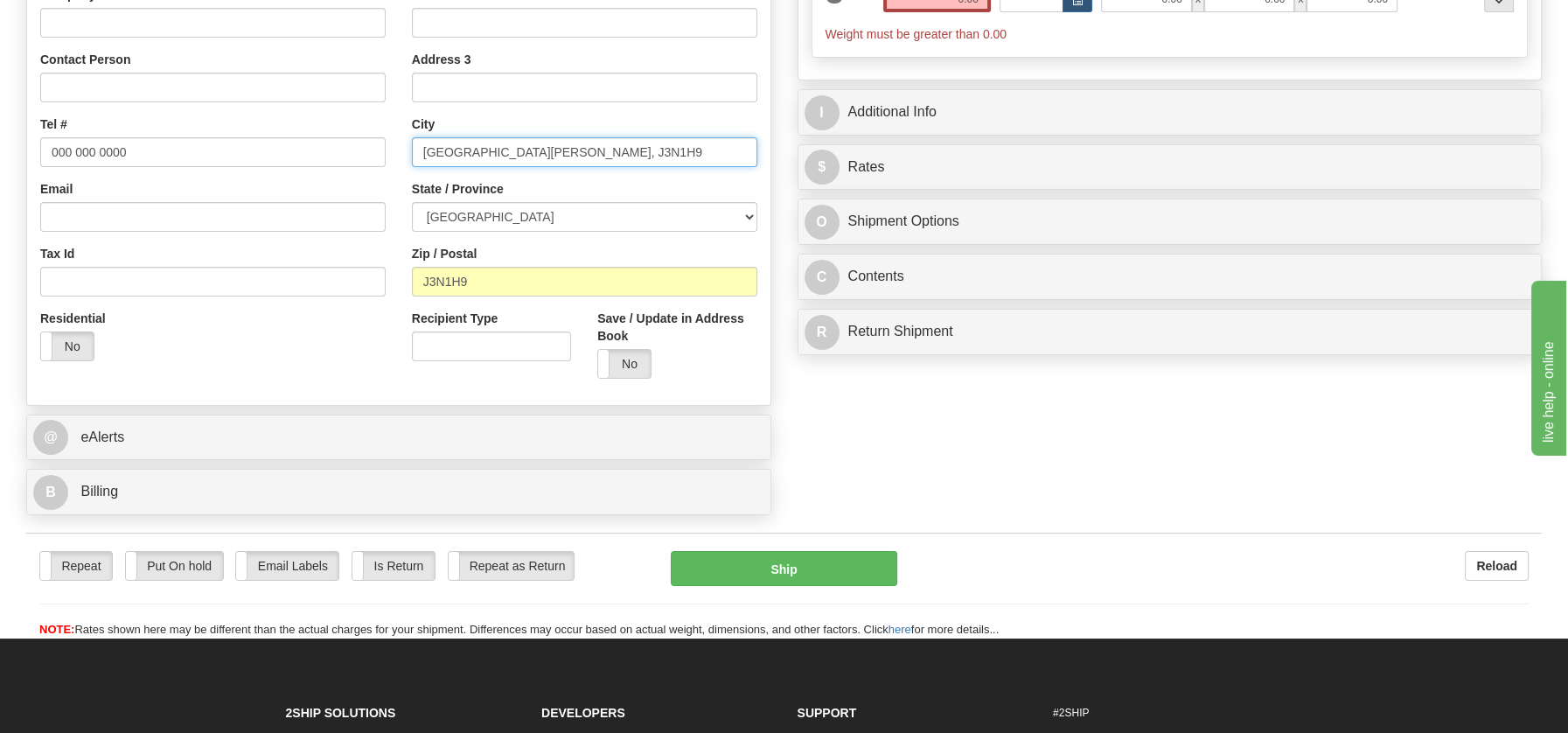
drag, startPoint x: 544, startPoint y: 151, endPoint x: 718, endPoint y: 142, distance: 174.2
click at [718, 142] on input "[GEOGRAPHIC_DATA][PERSON_NAME], J3N1H9" at bounding box center [584, 152] width 346 height 30
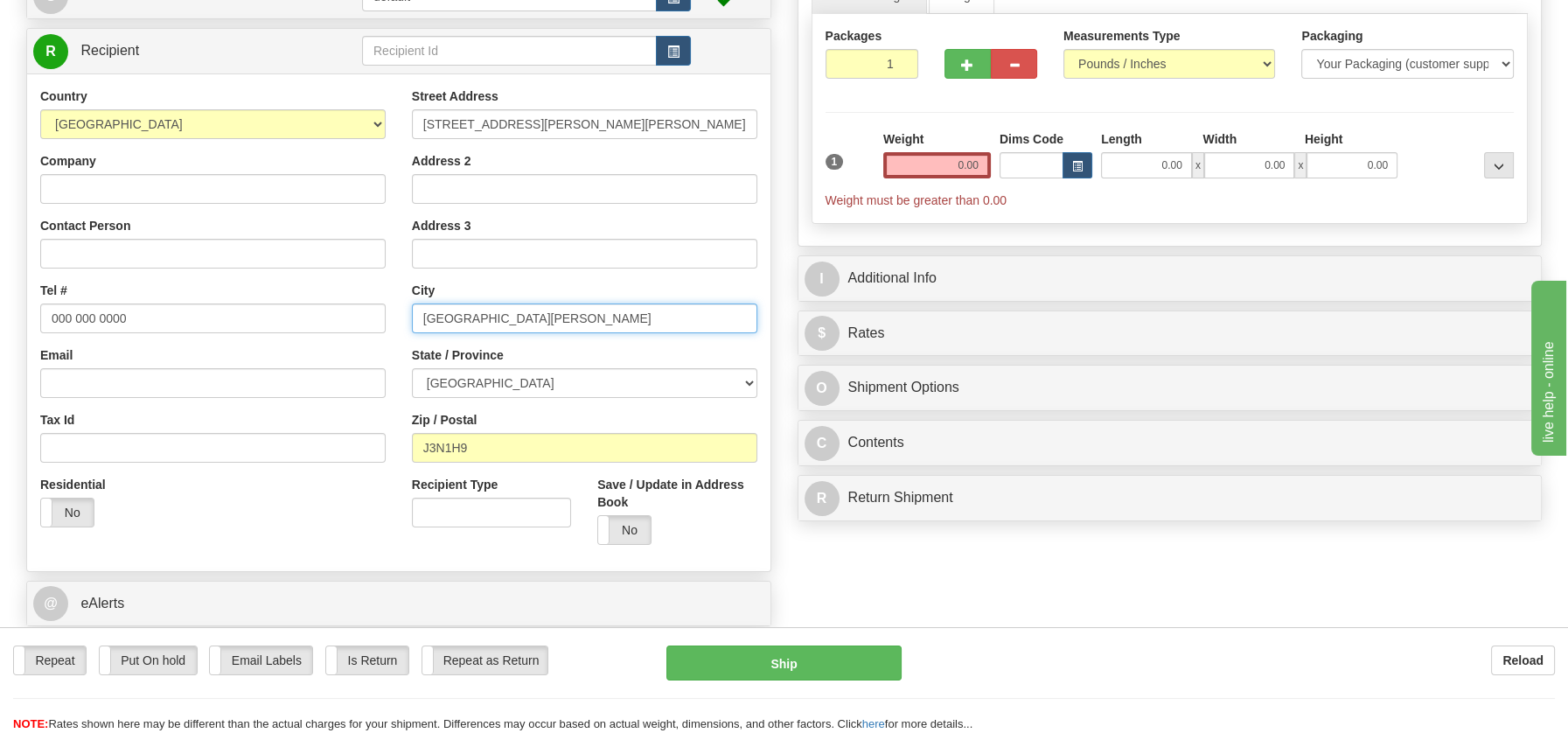
scroll to position [187, 0]
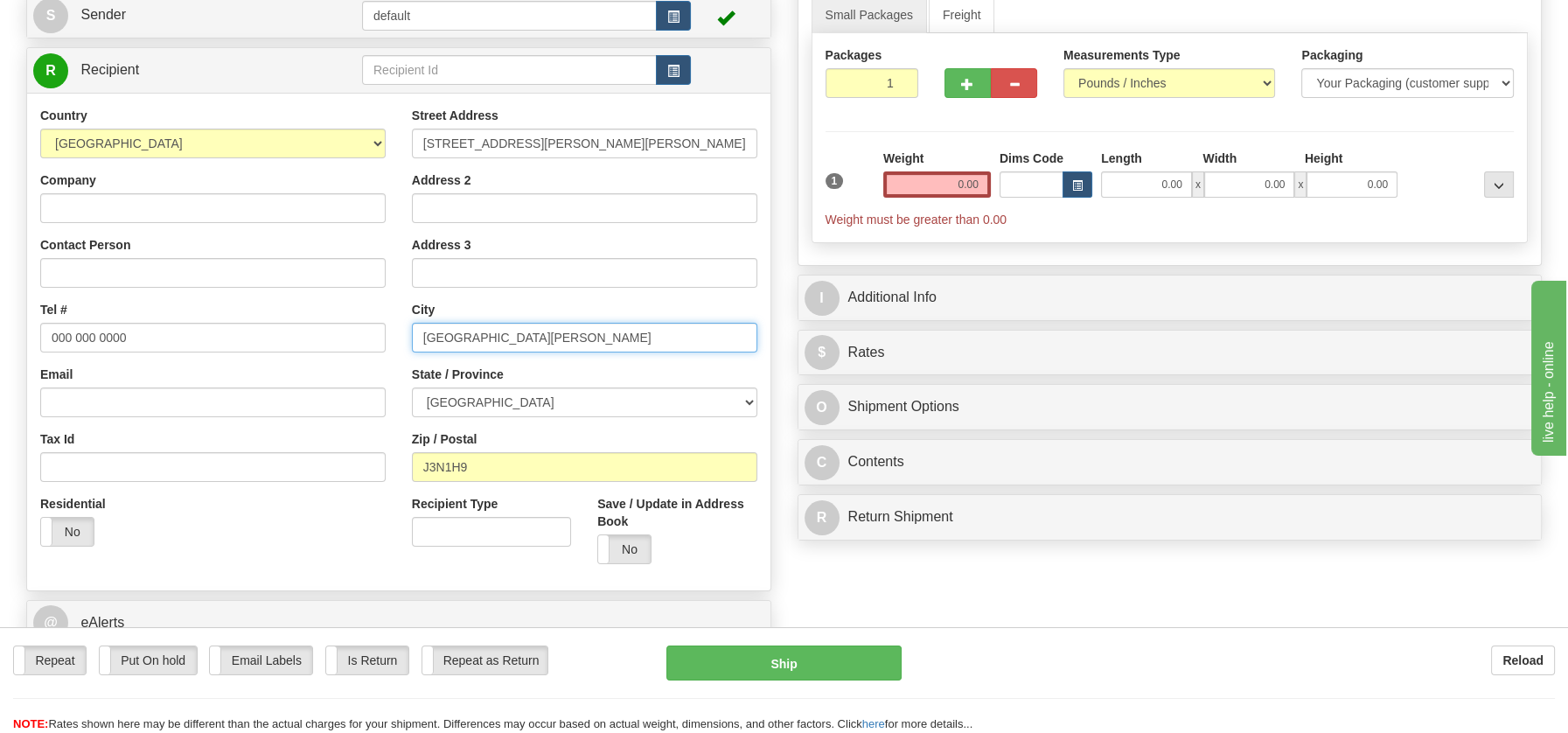
type input "[GEOGRAPHIC_DATA][PERSON_NAME]"
drag, startPoint x: 516, startPoint y: 145, endPoint x: 769, endPoint y: 136, distance: 253.2
click at [769, 136] on div "Street Address [STREET_ADDRESS][PERSON_NAME][PERSON_NAME] Address 2 Address 3 C…" at bounding box center [584, 341] width 372 height 471
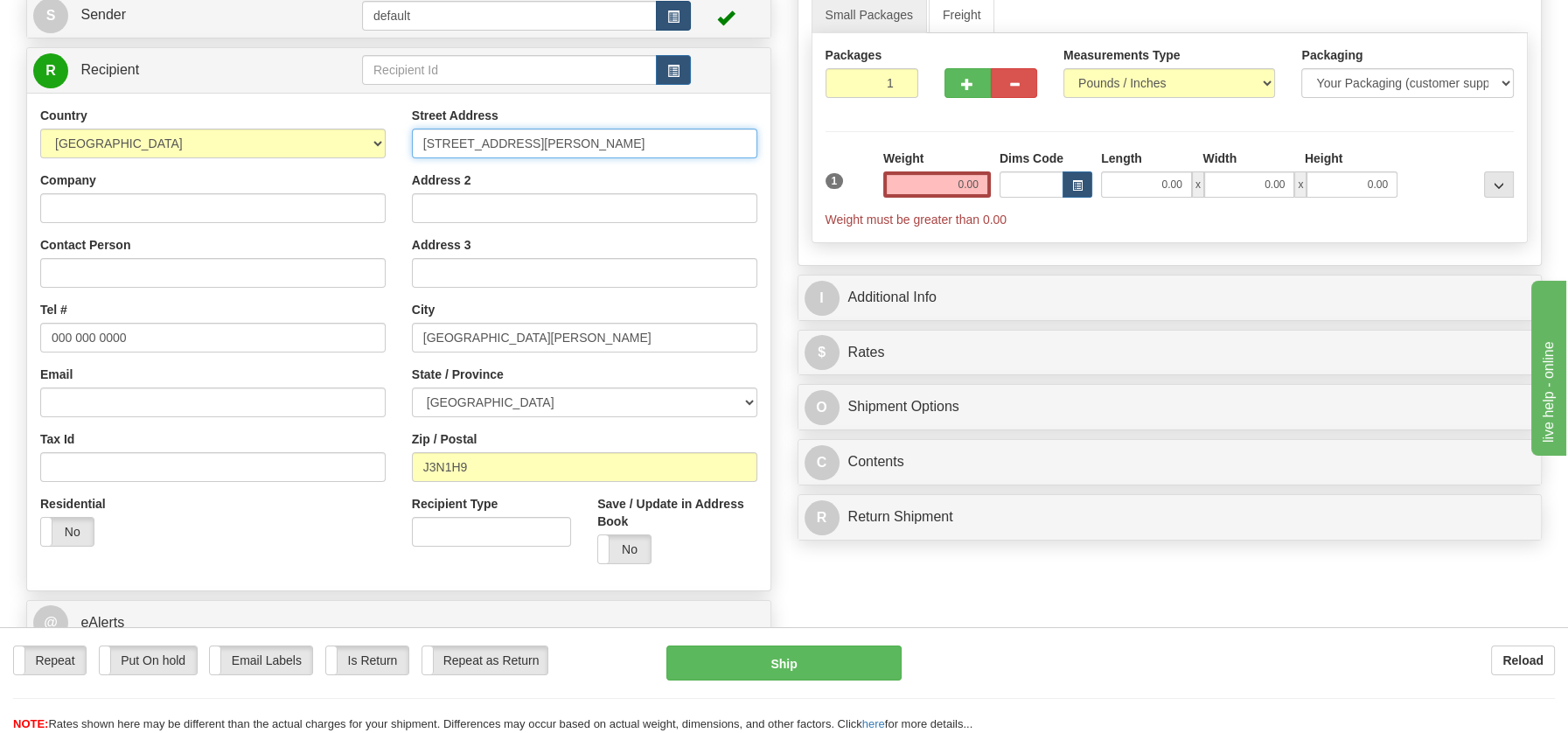
type input "[STREET_ADDRESS][PERSON_NAME]"
click at [63, 210] on input "Company" at bounding box center [213, 209] width 346 height 30
paste input "[PERSON_NAME]"
type input "[PERSON_NAME]"
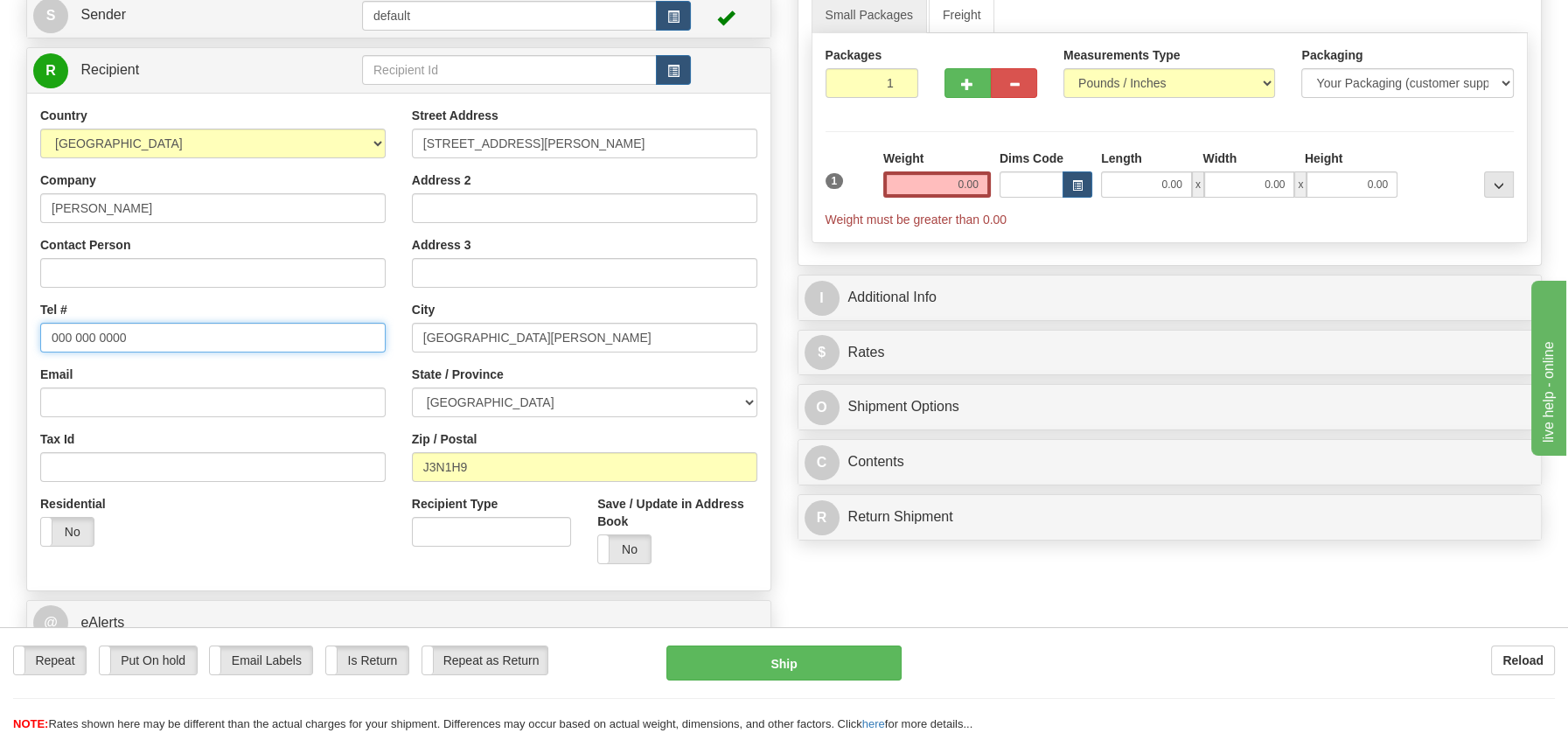
drag, startPoint x: 55, startPoint y: 340, endPoint x: 135, endPoint y: 335, distance: 80.2
click at [135, 335] on input "000 000 0000" at bounding box center [213, 338] width 346 height 30
paste input "4504419153"
type input "4504419153"
drag, startPoint x: 946, startPoint y: 186, endPoint x: 997, endPoint y: 187, distance: 51.0
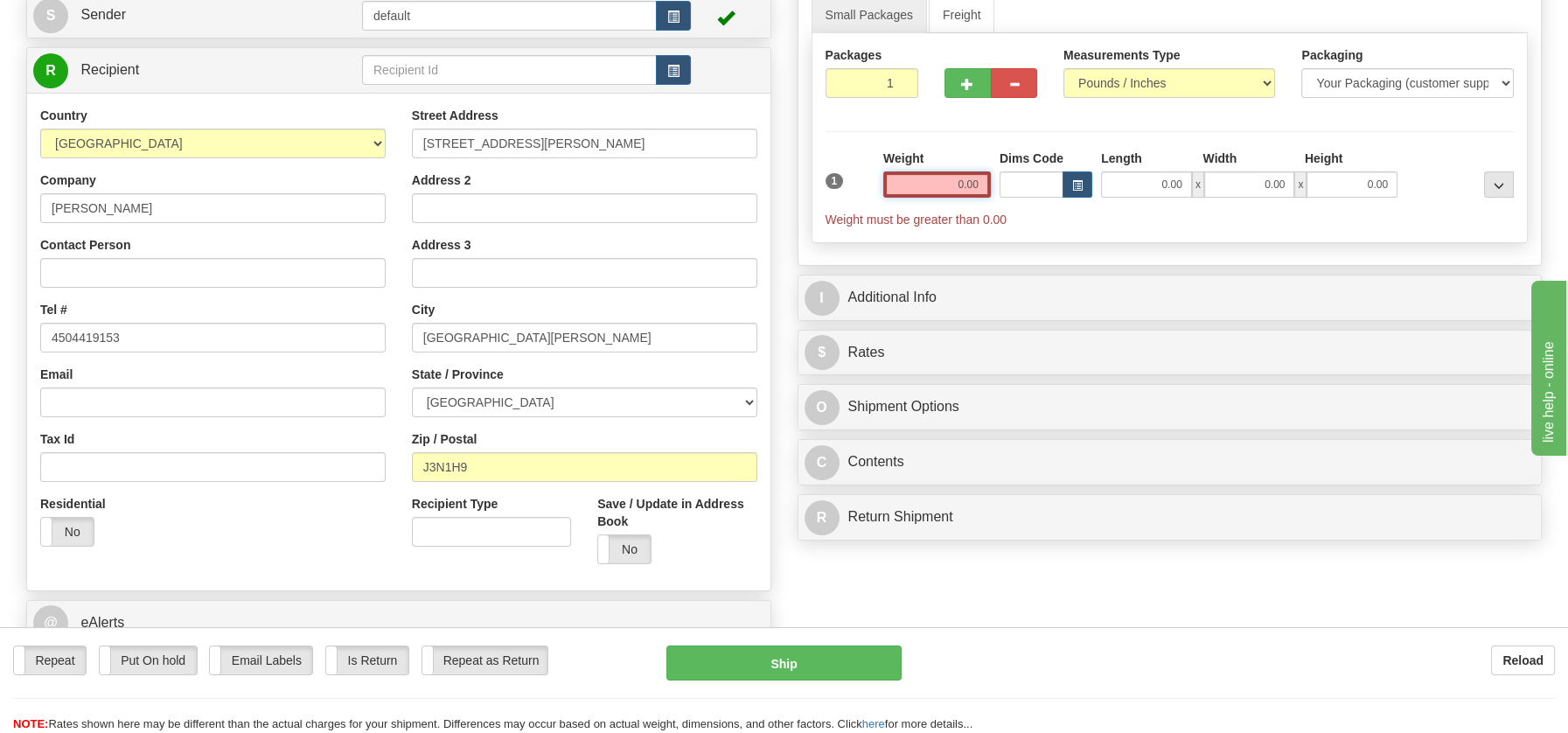
click at [997, 187] on div "1 Weight 0.00 Dims Code 0.00" at bounding box center [1170, 188] width 697 height 78
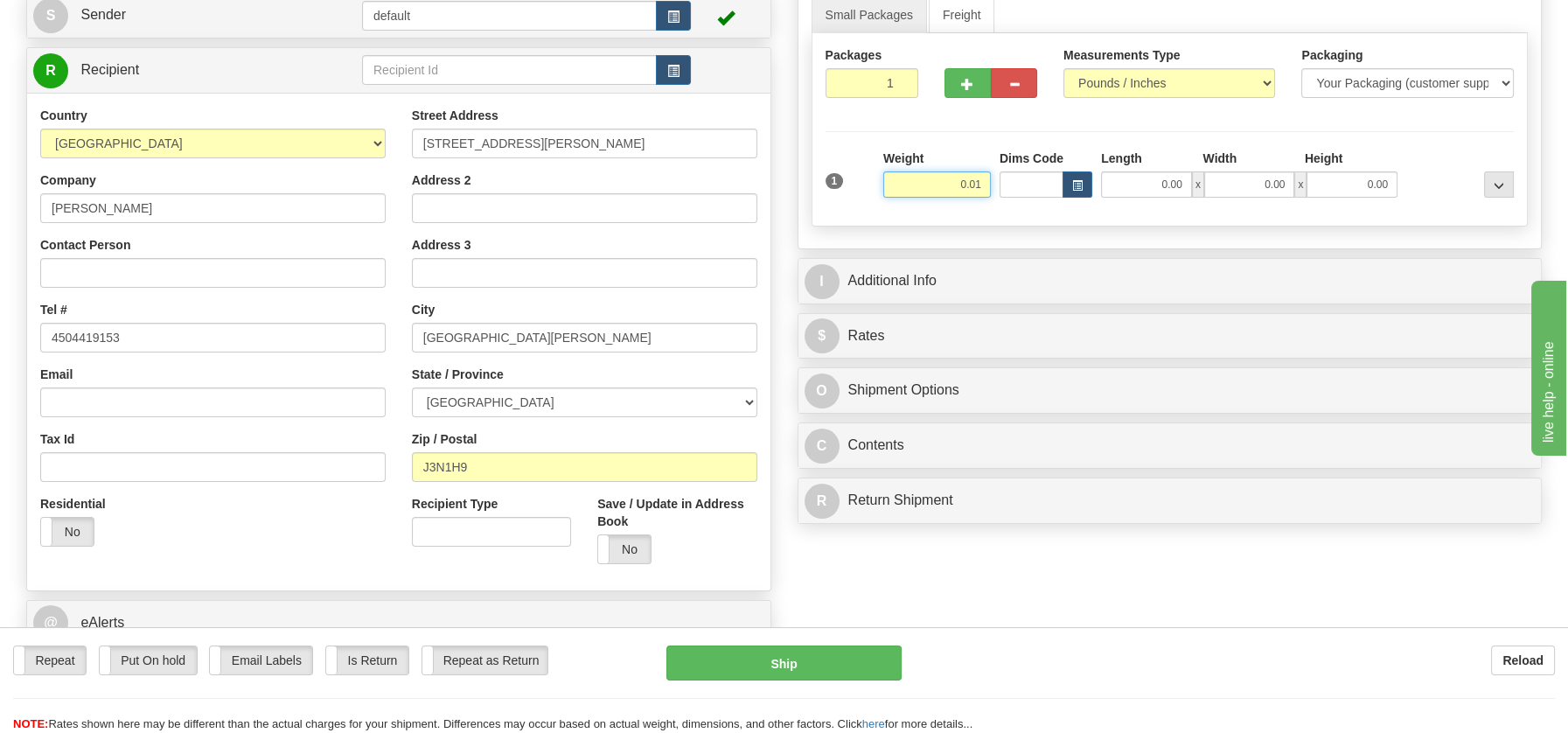
type input "0.01"
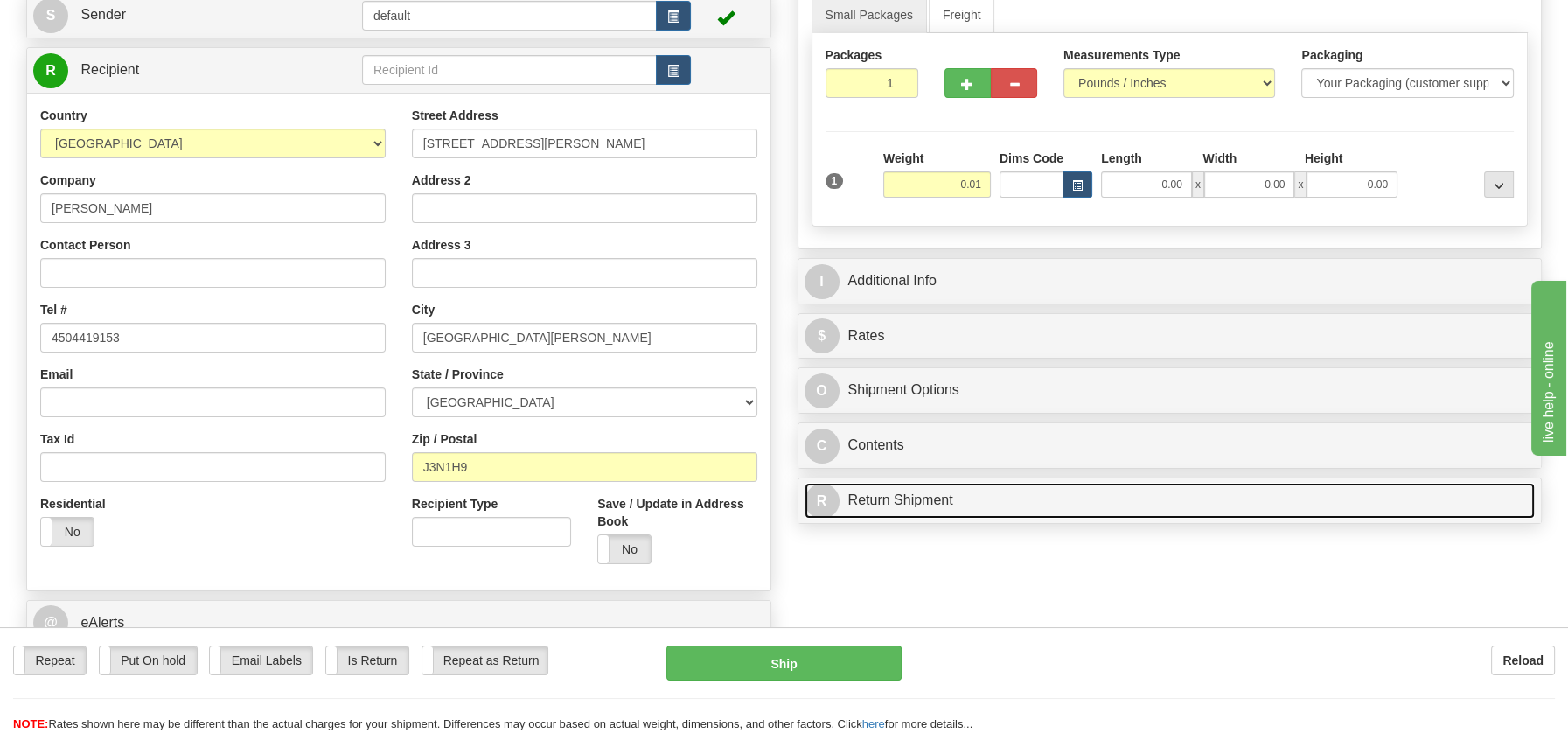
click at [883, 490] on div "P Packages / Skids 1 Packages - Weight: 0.00 Lbs 1 Skids - Weight: NaN Lbs Ship…" at bounding box center [1170, 234] width 771 height 596
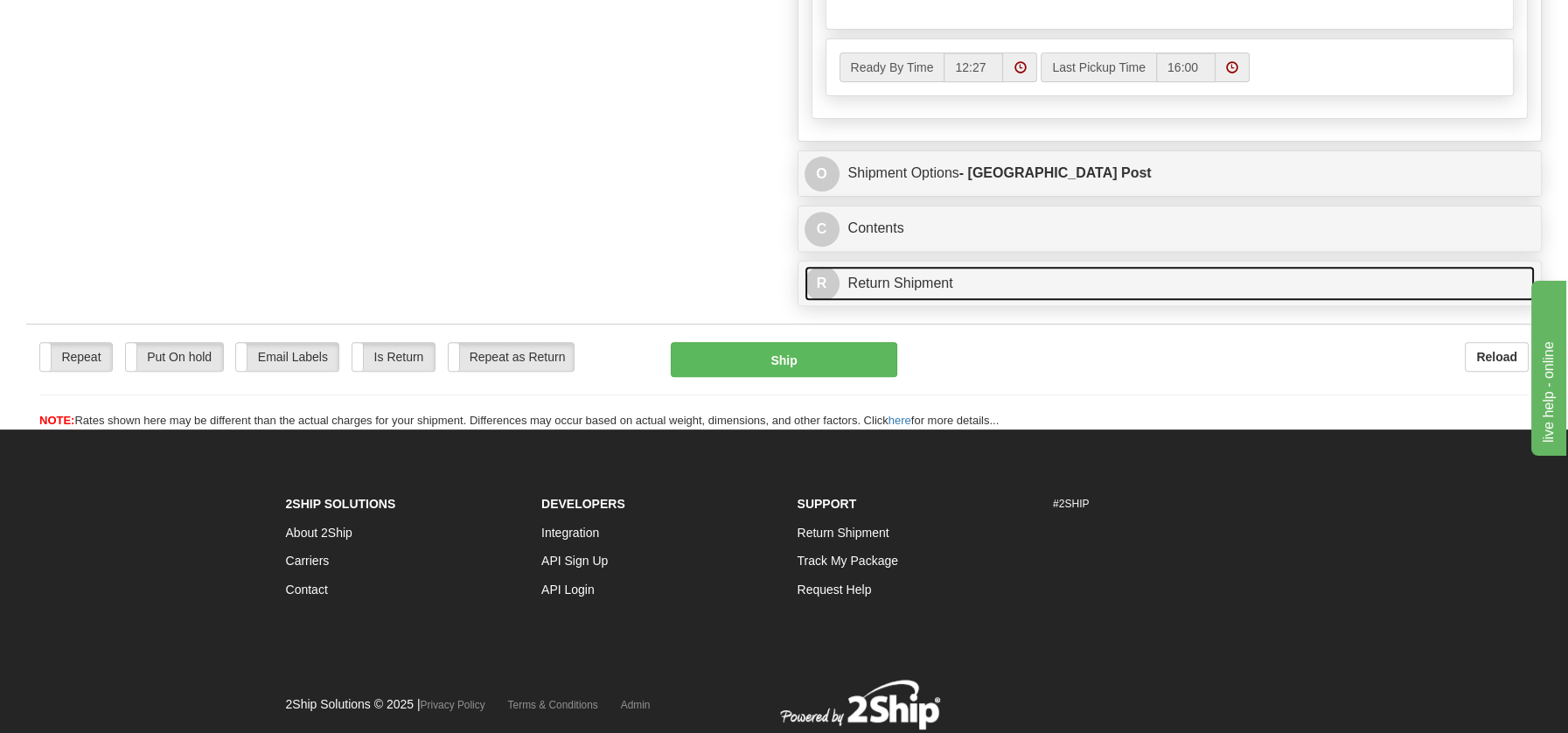
scroll to position [1051, 0]
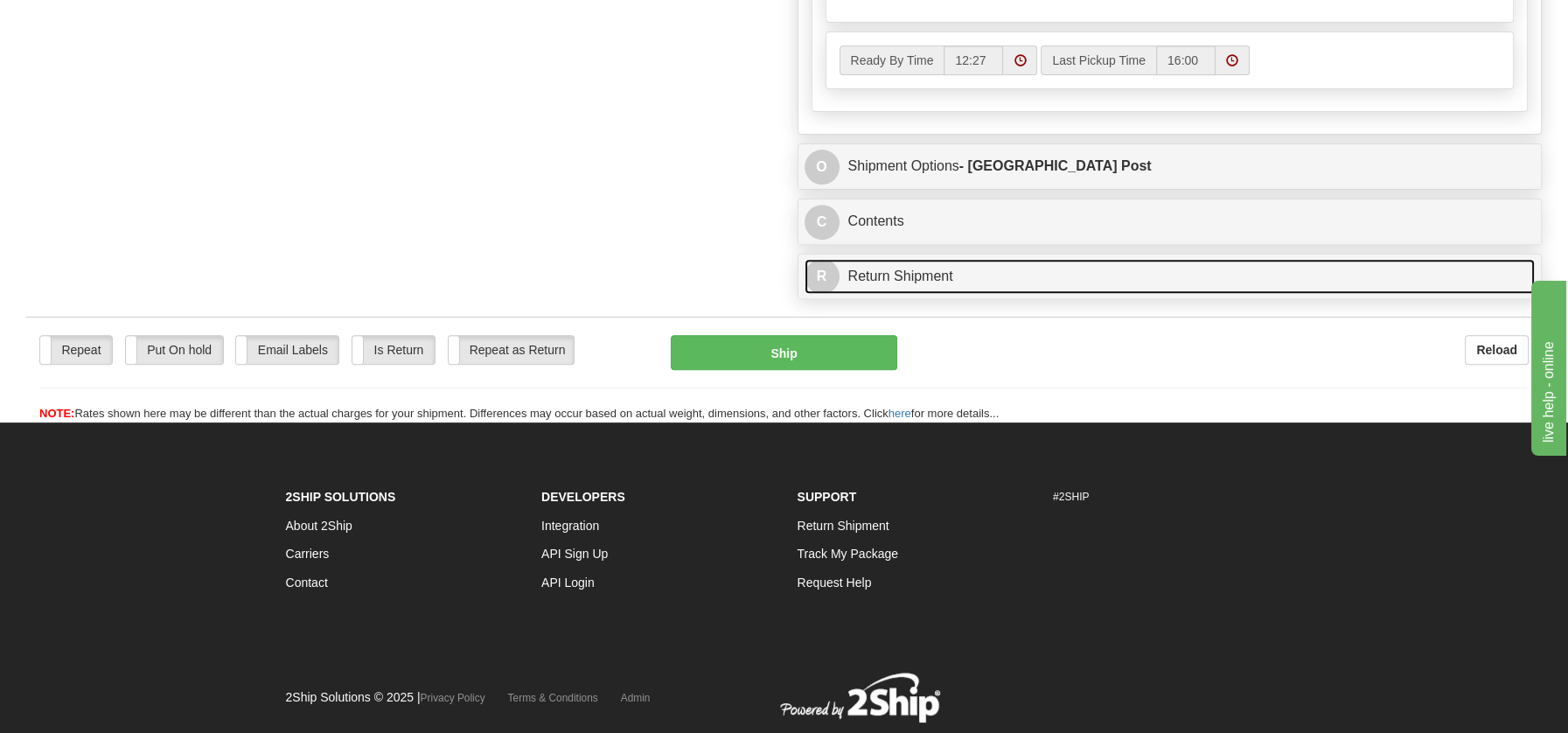
click at [895, 276] on link "R Return Shipment" at bounding box center [1170, 276] width 731 height 36
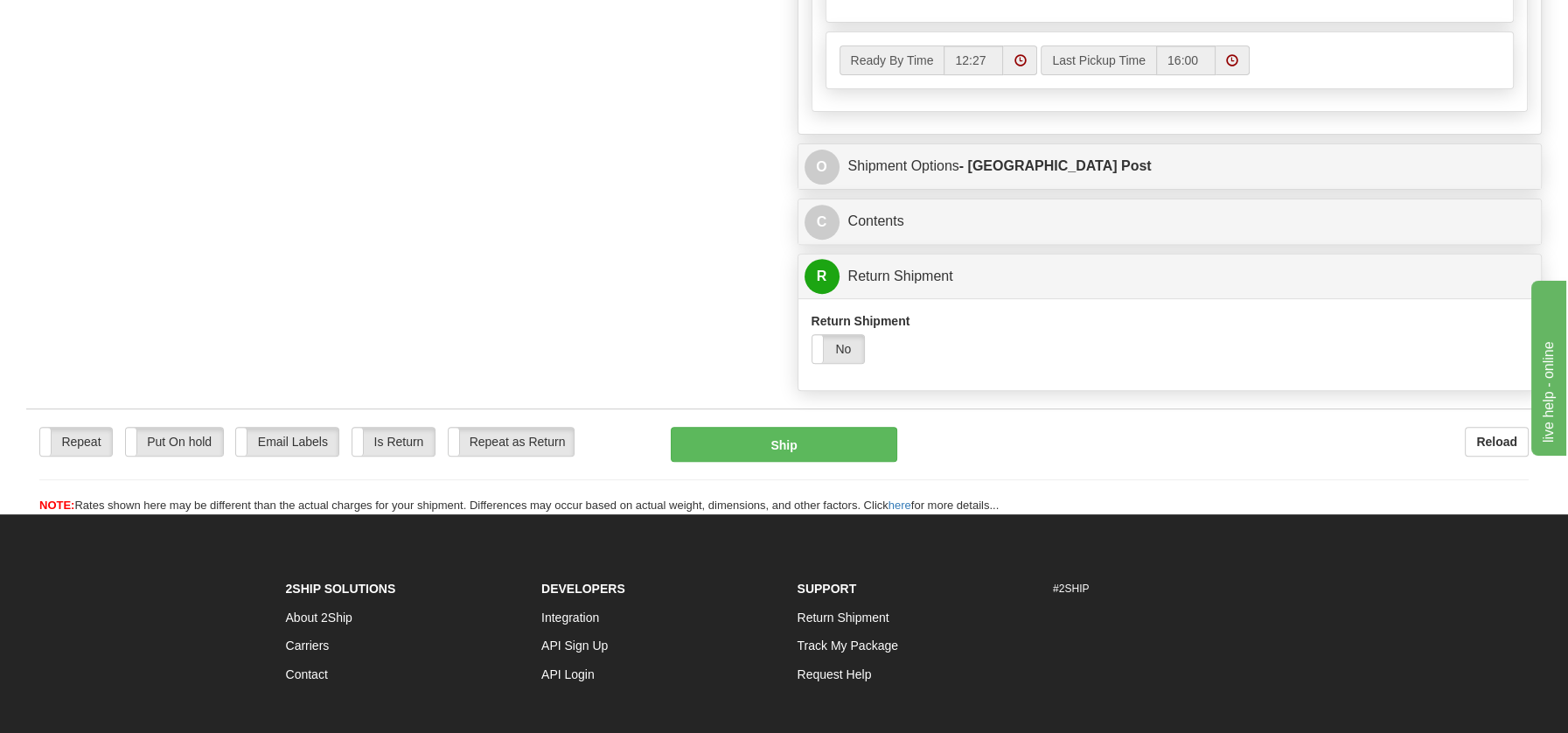
click at [841, 325] on div "Return Shipment Yes No" at bounding box center [984, 338] width 346 height 52
click at [850, 341] on label "No" at bounding box center [839, 349] width 53 height 28
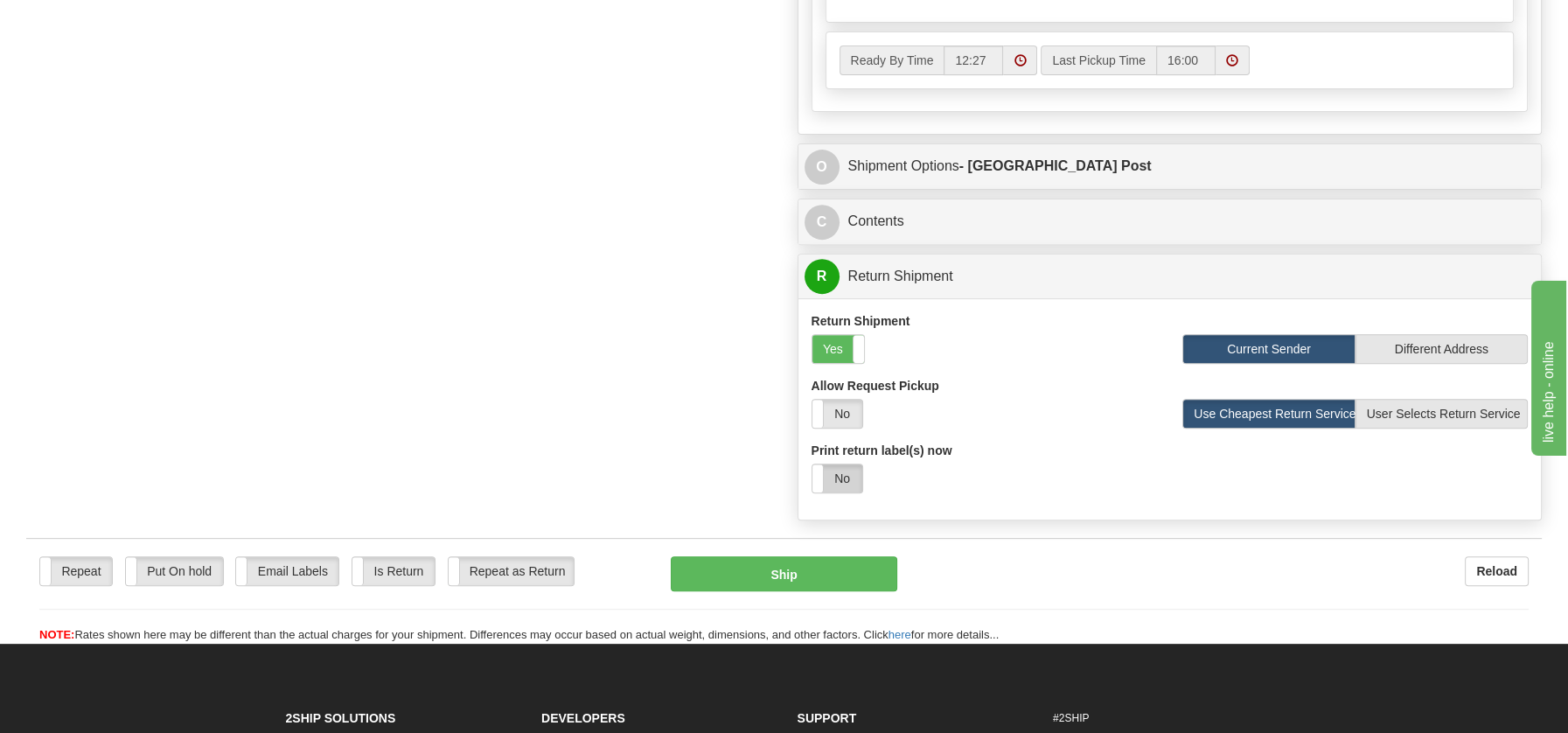
click at [844, 480] on label "No" at bounding box center [837, 479] width 50 height 28
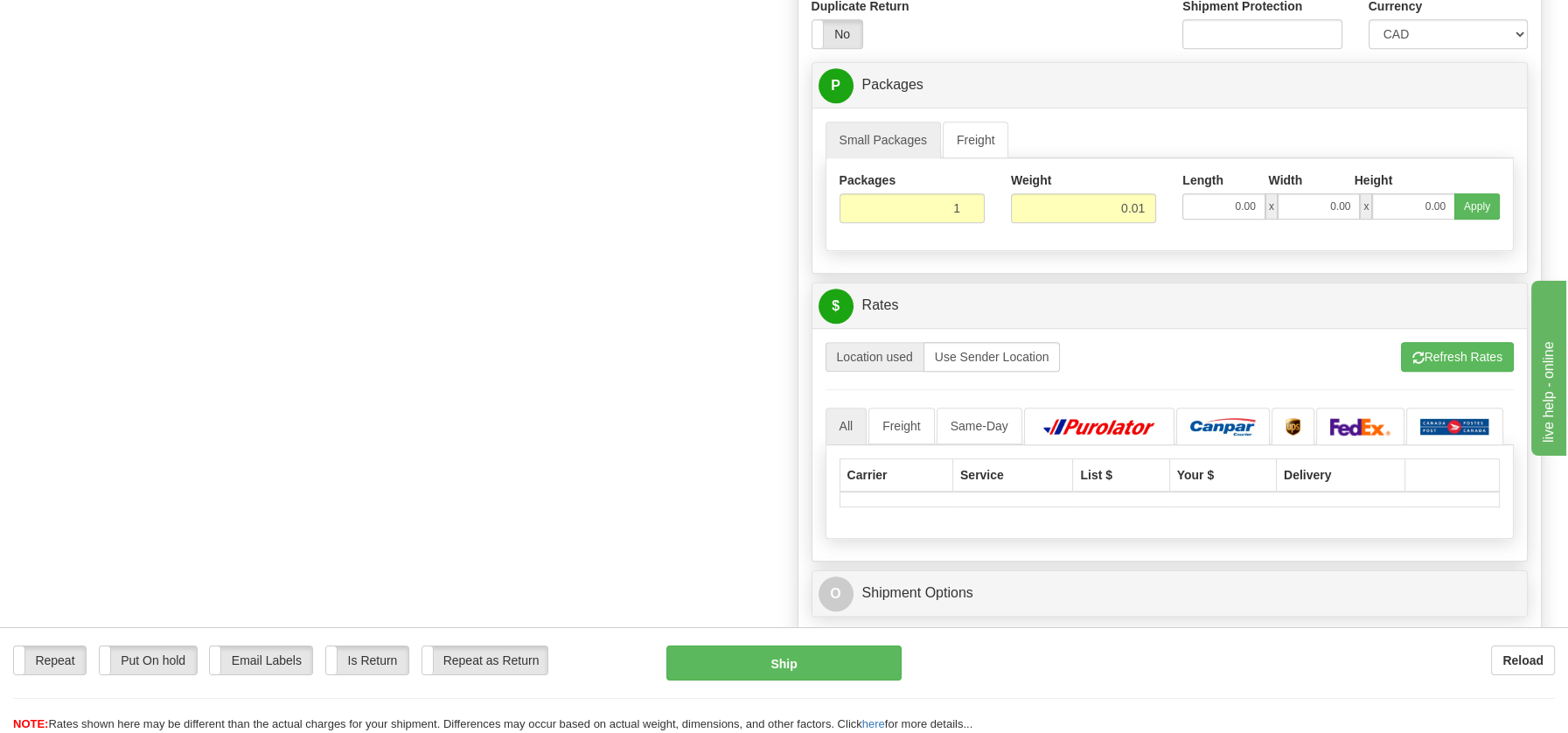
scroll to position [1517, 0]
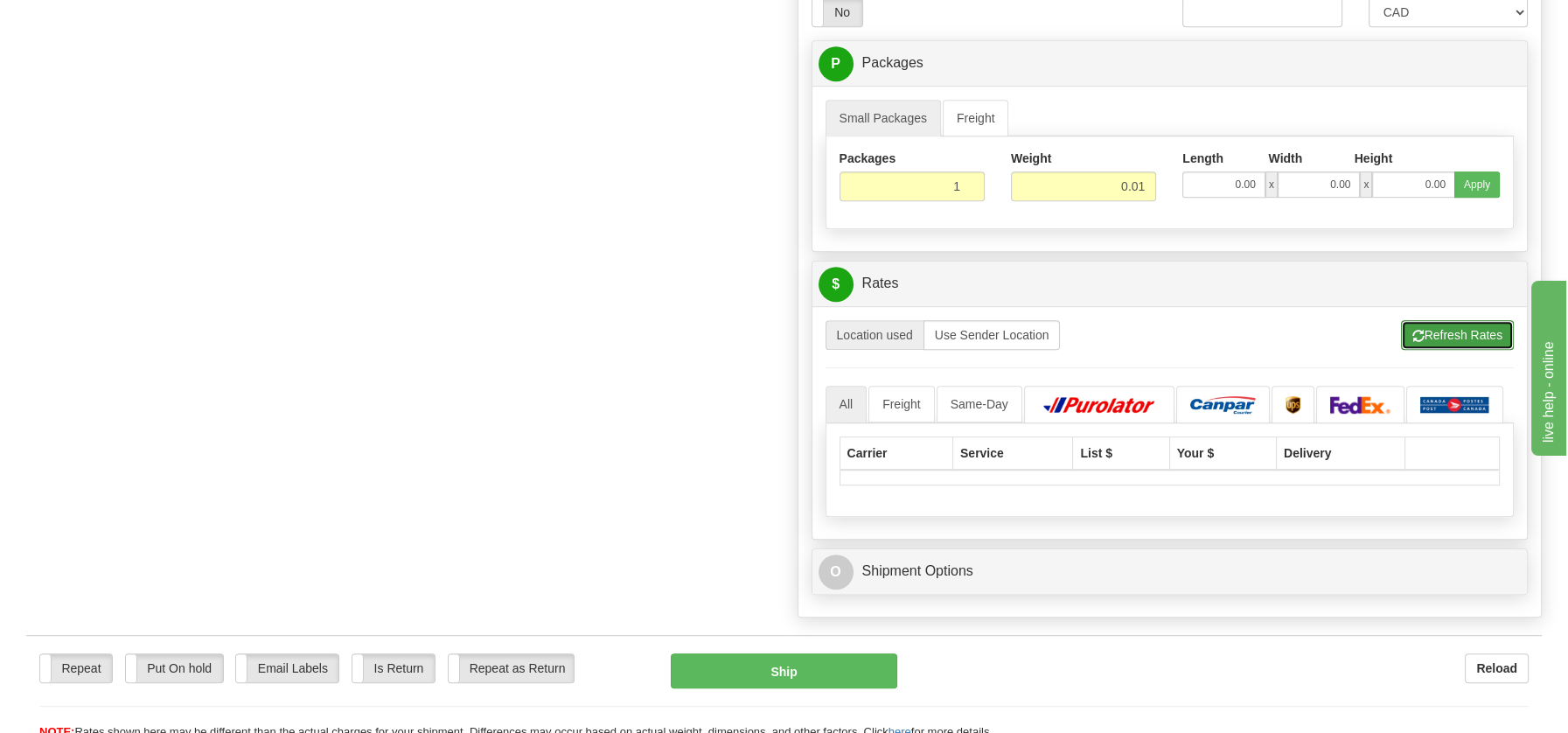
click at [1450, 320] on button "Refresh Rates" at bounding box center [1457, 335] width 113 height 30
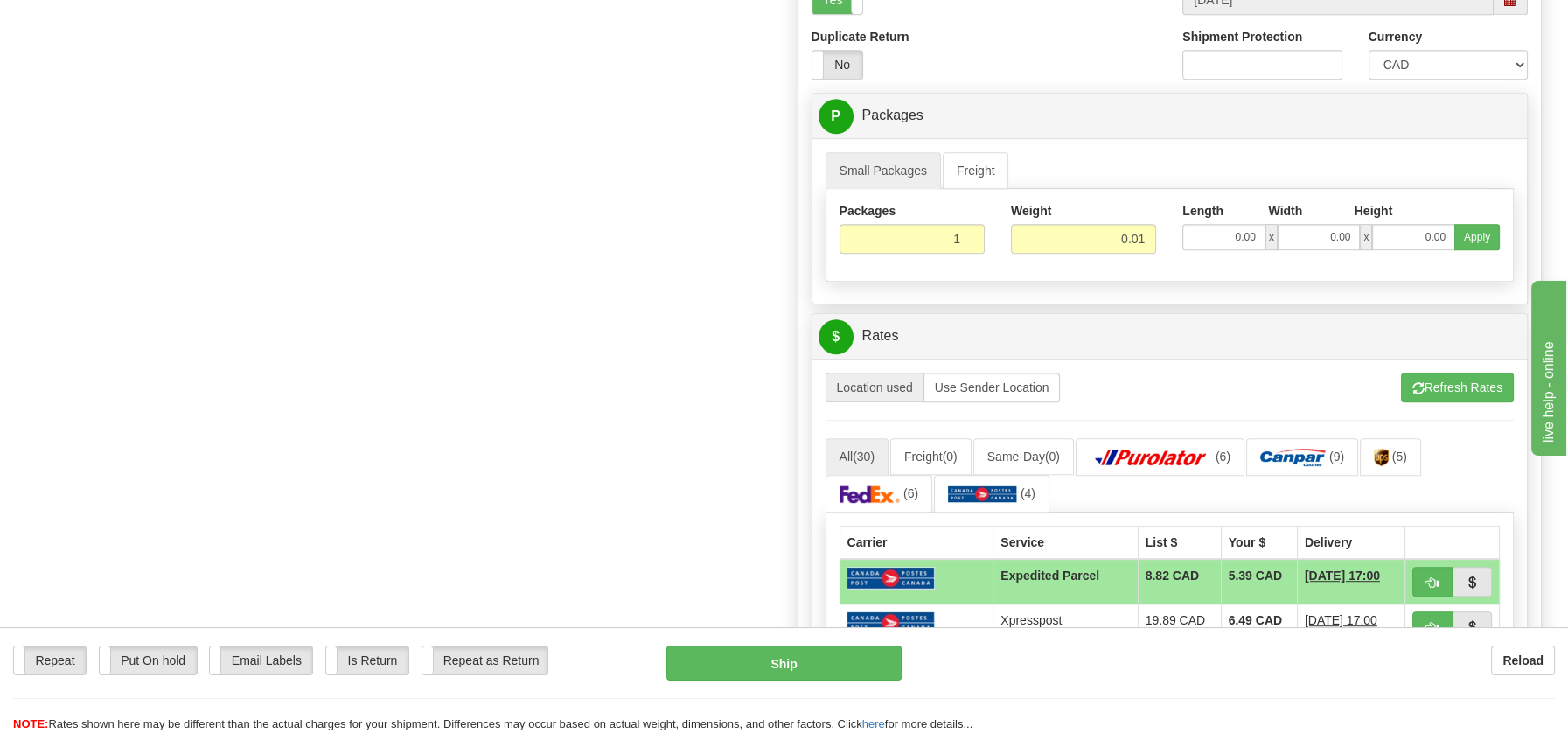
drag, startPoint x: 1572, startPoint y: 392, endPoint x: 56, endPoint y: 8, distance: 1563.9
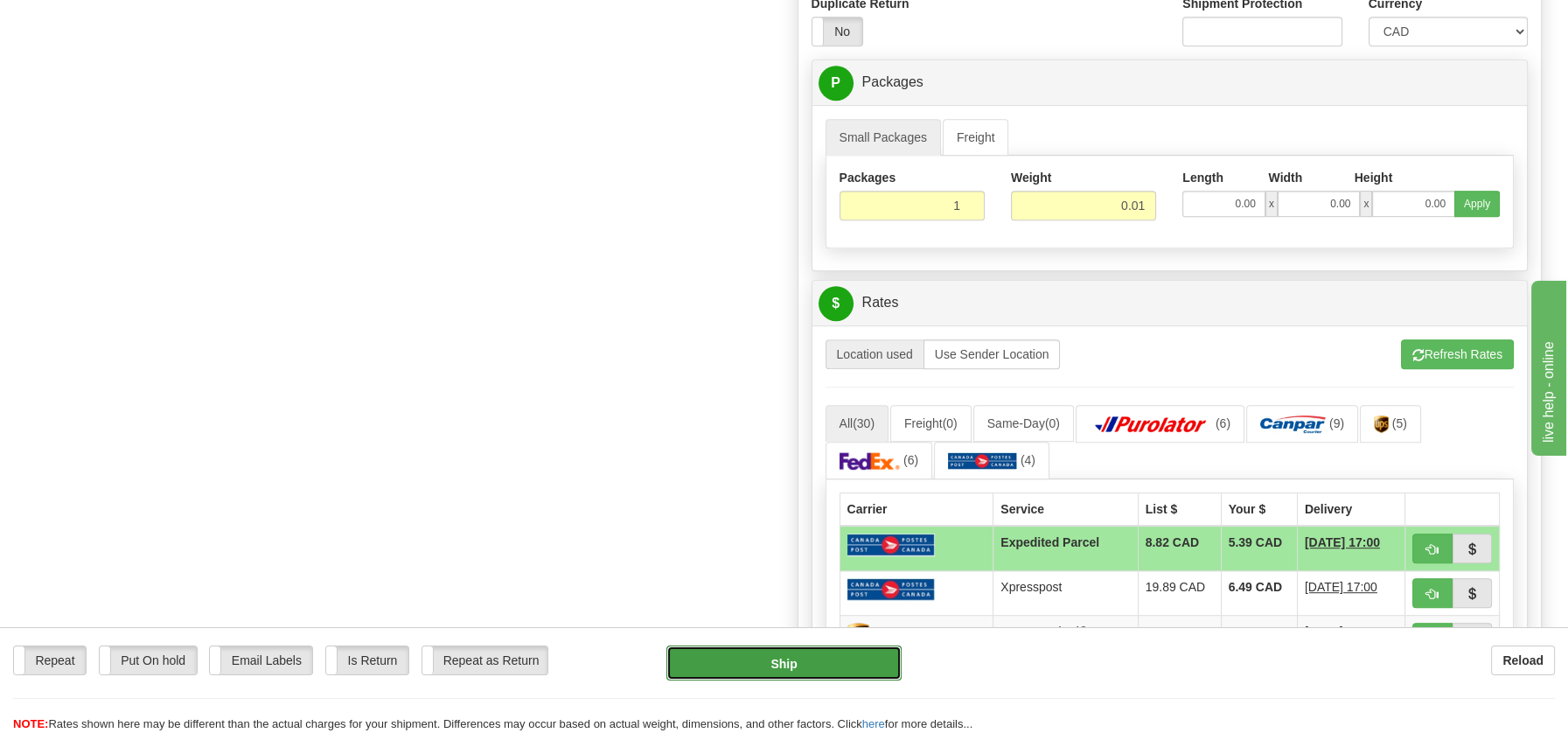
click at [827, 652] on button "Ship" at bounding box center [784, 663] width 235 height 35
type input "DOM.EP"
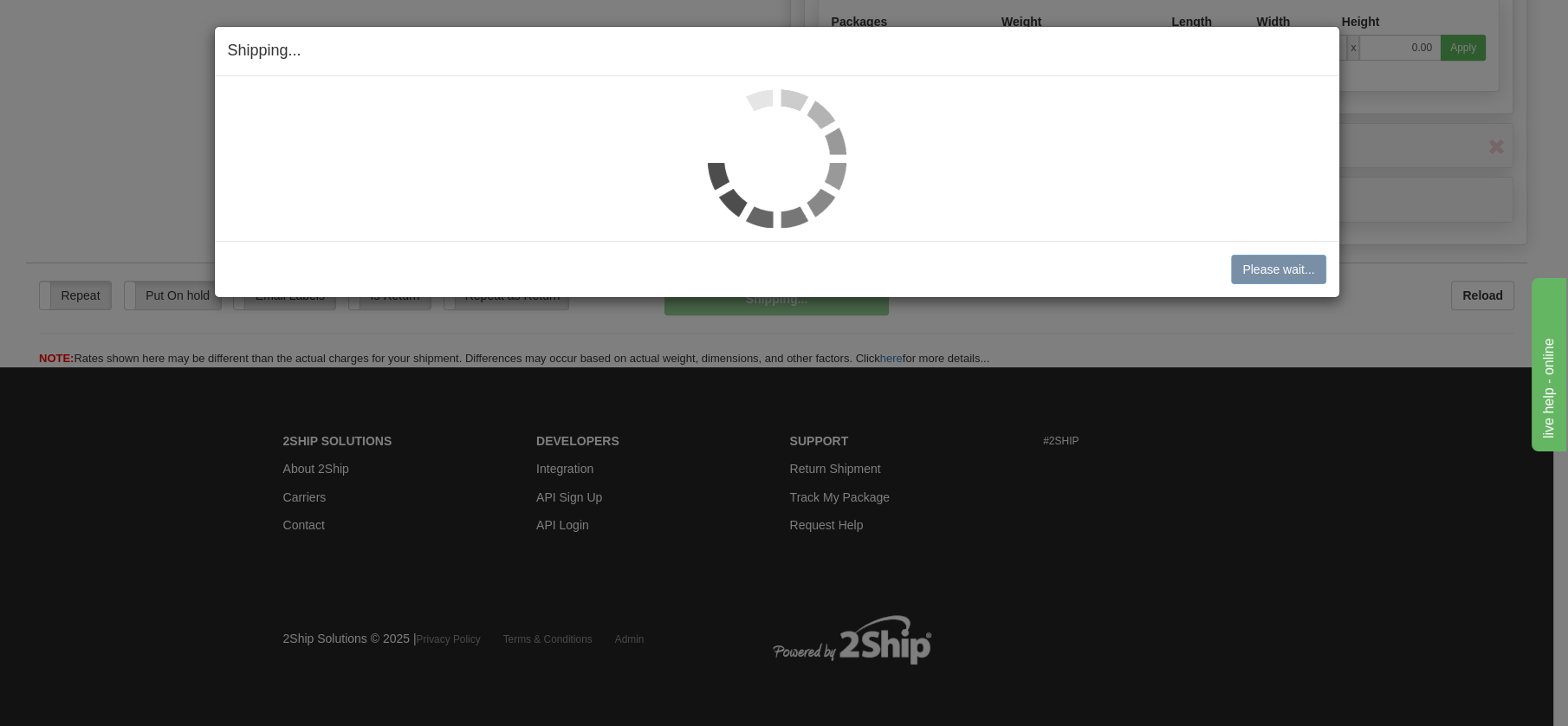
scroll to position [853, 0]
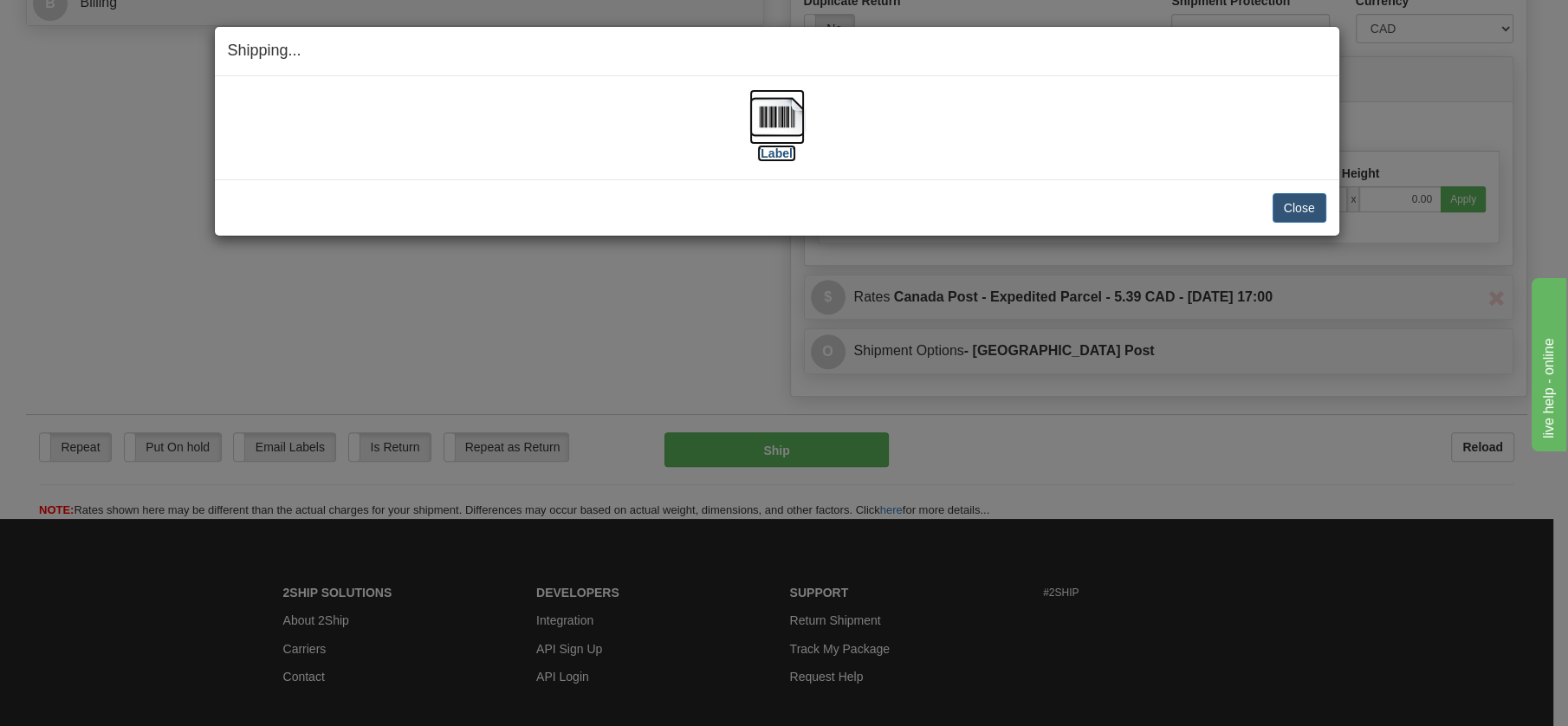
click at [777, 118] on img at bounding box center [777, 117] width 56 height 56
click at [1304, 206] on button "Close" at bounding box center [1300, 208] width 54 height 30
